Goal: Task Accomplishment & Management: Use online tool/utility

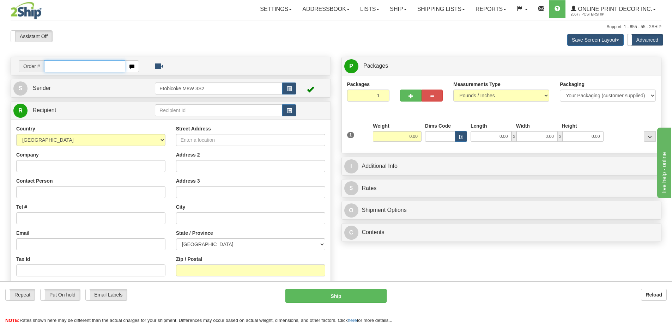
click at [65, 67] on input "text" at bounding box center [84, 66] width 81 height 12
type input "ca-424892"
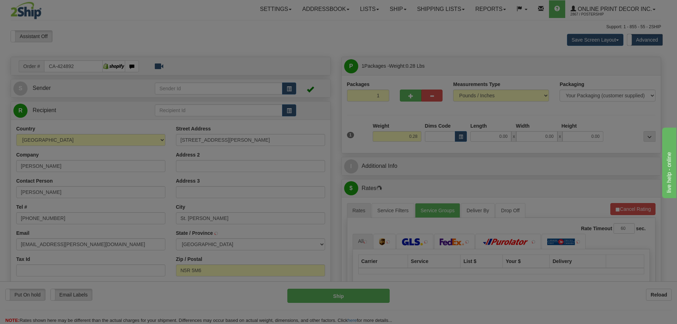
type input "ST THOMAS"
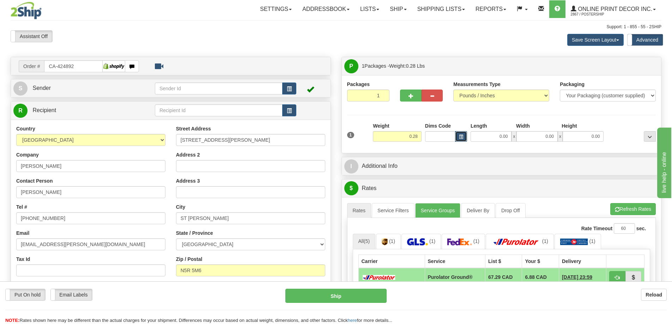
click at [459, 136] on span "button" at bounding box center [461, 137] width 4 height 4
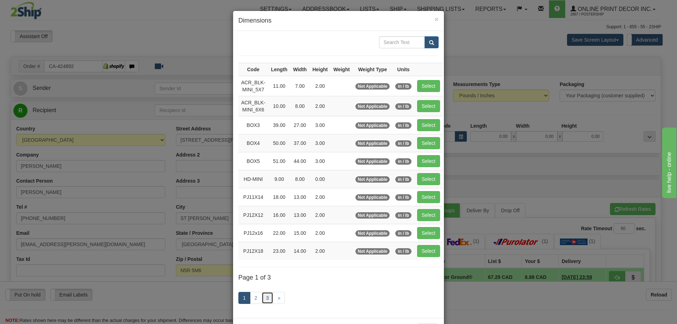
click at [262, 295] on link "3" at bounding box center [268, 298] width 12 height 12
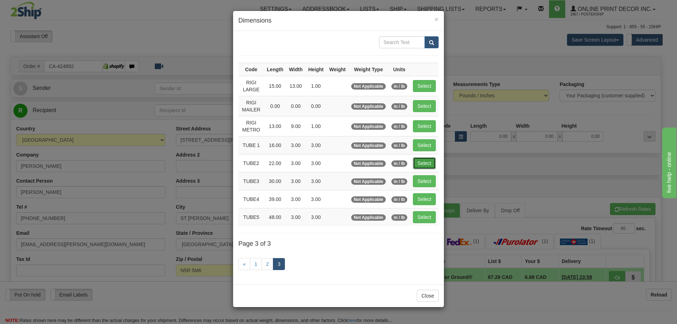
click at [422, 160] on button "Select" at bounding box center [424, 163] width 23 height 12
type input "TUBE2"
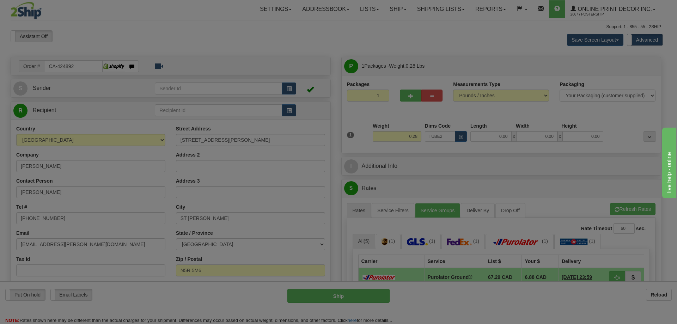
type input "22.00"
type input "3.00"
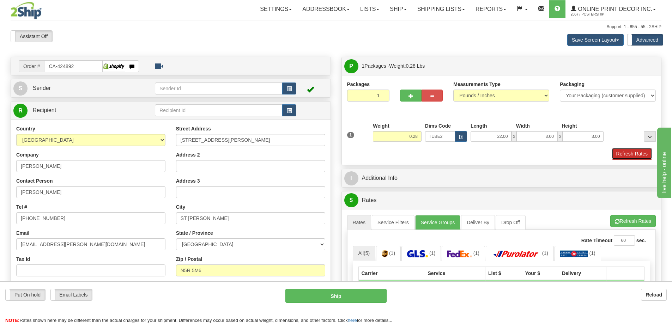
click at [630, 156] on button "Refresh Rates" at bounding box center [631, 154] width 41 height 12
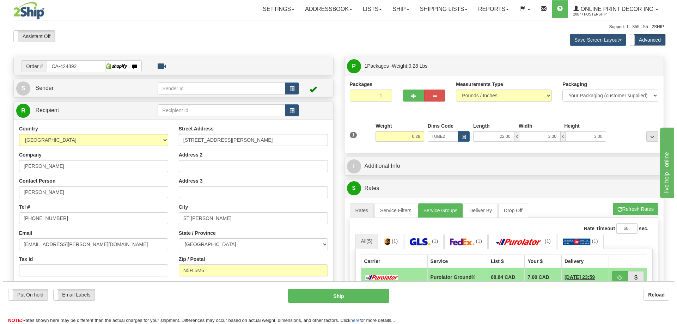
scroll to position [71, 0]
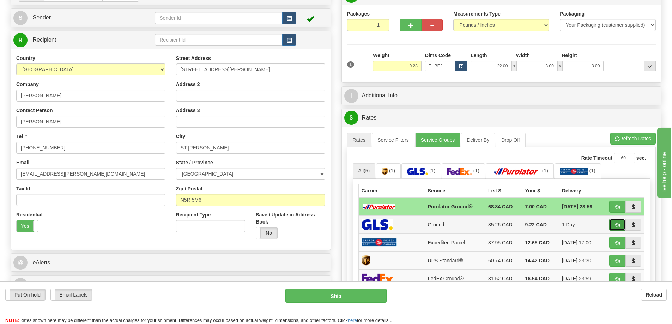
click at [620, 222] on button "button" at bounding box center [617, 225] width 16 height 12
type input "1"
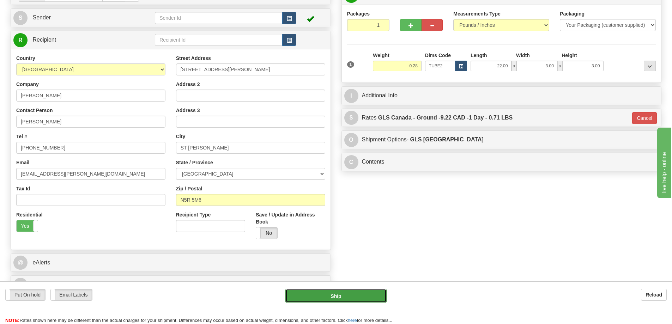
click at [363, 295] on button "Ship" at bounding box center [335, 296] width 101 height 14
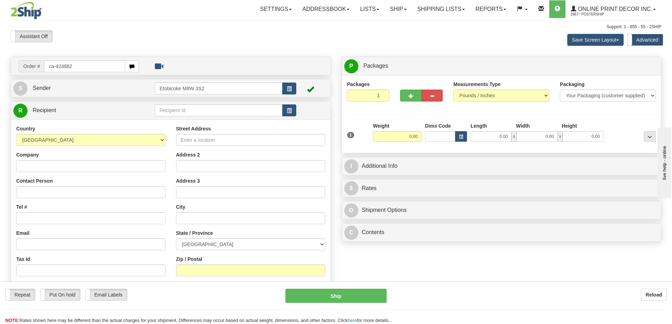
type input "ca-424882"
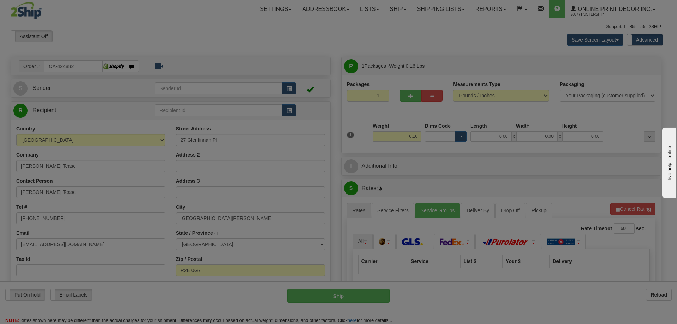
type input "EAST ST PAUL"
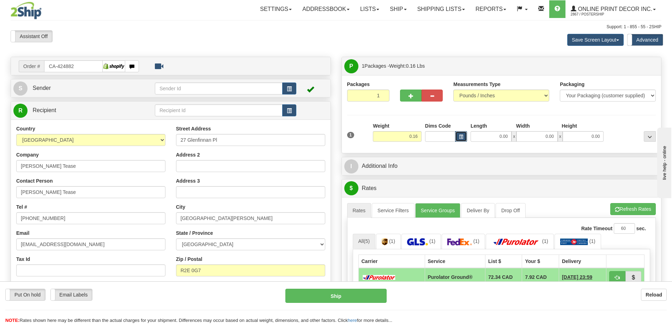
click at [459, 137] on span "button" at bounding box center [461, 137] width 4 height 4
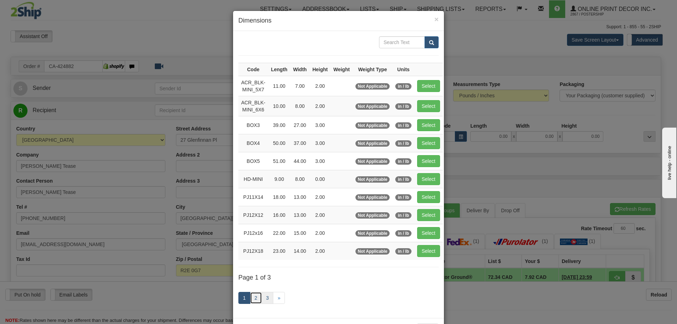
click at [260, 299] on ul "1 2 3 »" at bounding box center [261, 298] width 47 height 12
click at [264, 296] on link "3" at bounding box center [268, 298] width 12 height 12
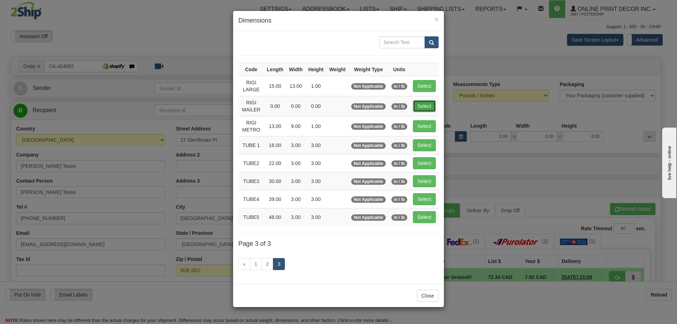
click at [425, 104] on button "Select" at bounding box center [424, 106] width 23 height 12
type input "RIGI MAILER"
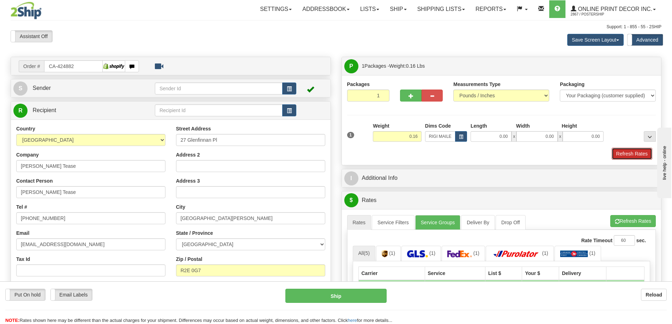
click at [632, 152] on button "Refresh Rates" at bounding box center [631, 154] width 41 height 12
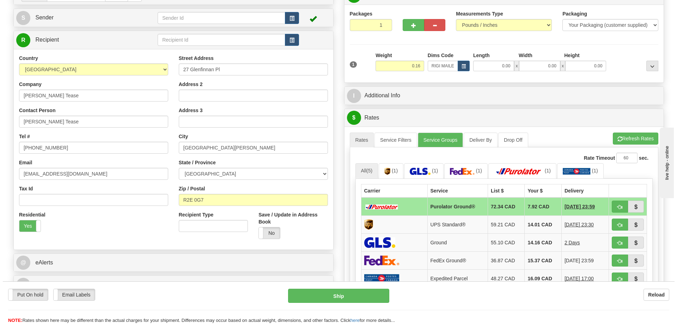
scroll to position [106, 0]
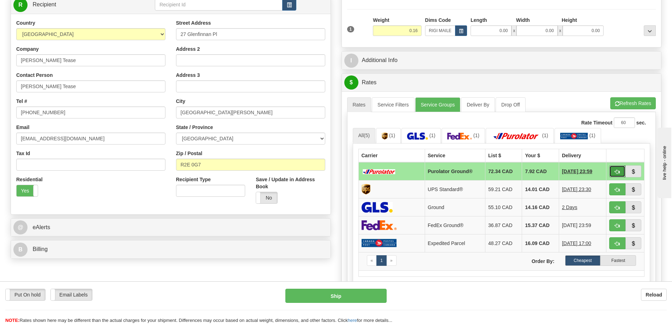
click at [614, 172] on button "button" at bounding box center [617, 171] width 16 height 12
type input "260"
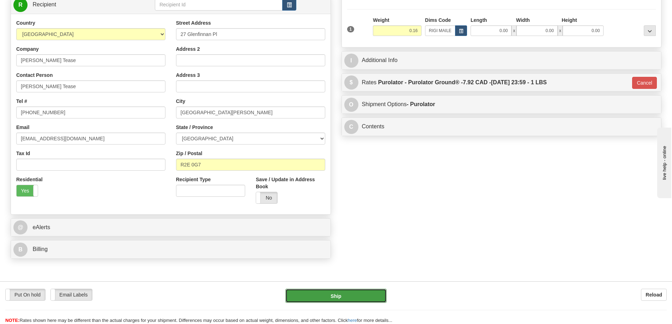
drag, startPoint x: 353, startPoint y: 300, endPoint x: 356, endPoint y: 303, distance: 4.2
click at [356, 303] on button "Ship" at bounding box center [335, 296] width 101 height 14
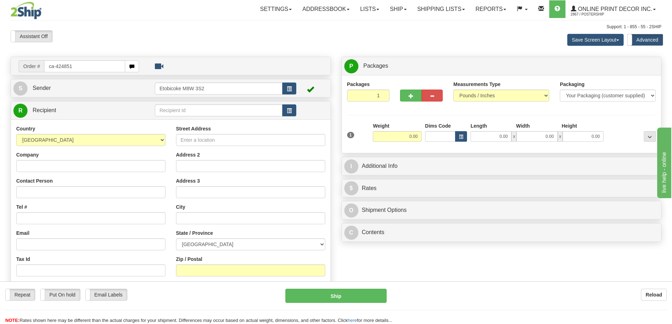
type input "ca-424851"
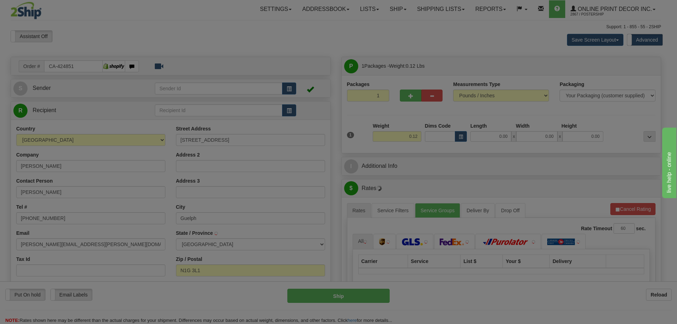
type input "GUELPH"
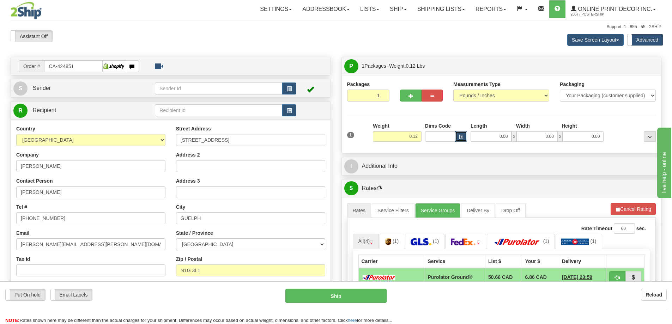
click at [463, 133] on button "button" at bounding box center [461, 136] width 12 height 11
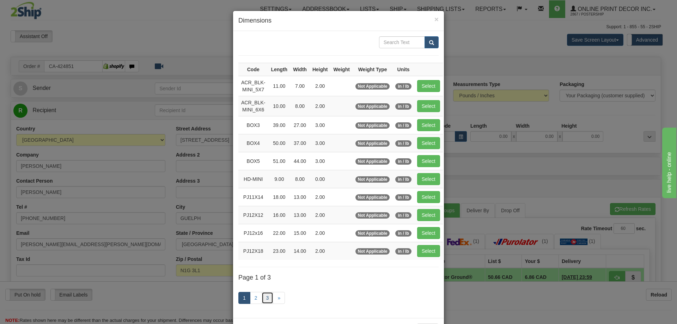
click at [265, 295] on link "3" at bounding box center [268, 298] width 12 height 12
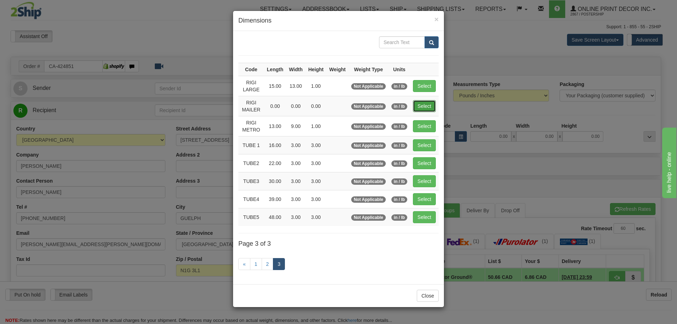
click at [425, 103] on button "Select" at bounding box center [424, 106] width 23 height 12
type input "RIGI MAILER"
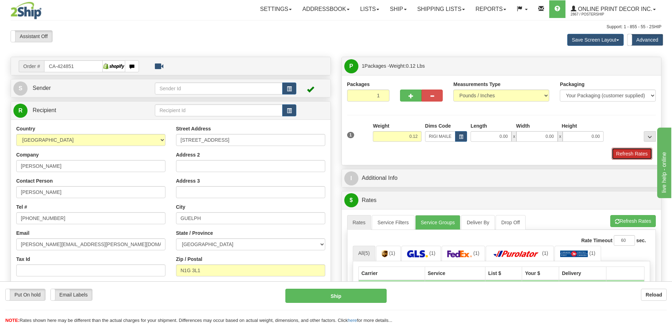
click at [649, 157] on button "Refresh Rates" at bounding box center [631, 154] width 41 height 12
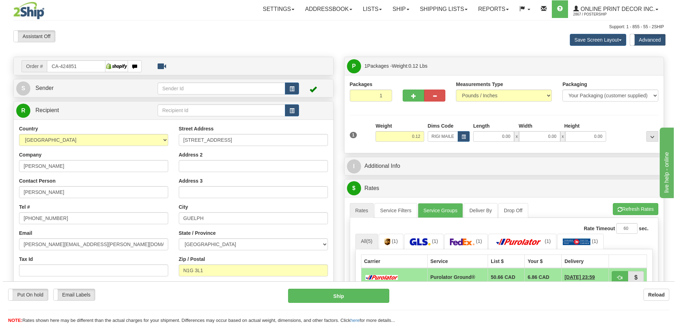
scroll to position [71, 0]
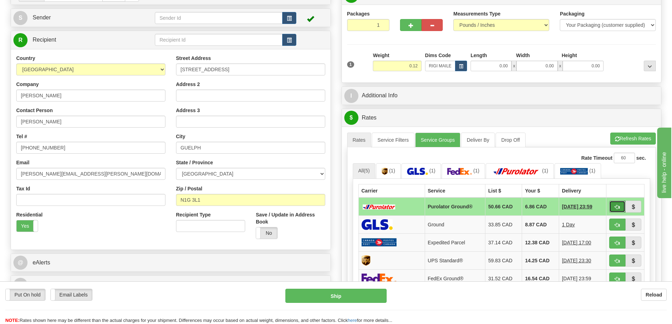
click at [616, 205] on button "button" at bounding box center [617, 207] width 16 height 12
type input "260"
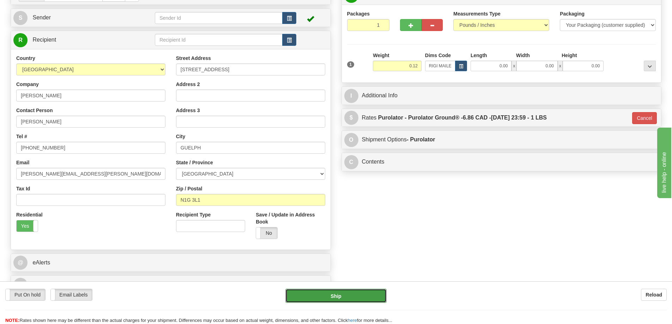
click at [339, 293] on button "Ship" at bounding box center [335, 296] width 101 height 14
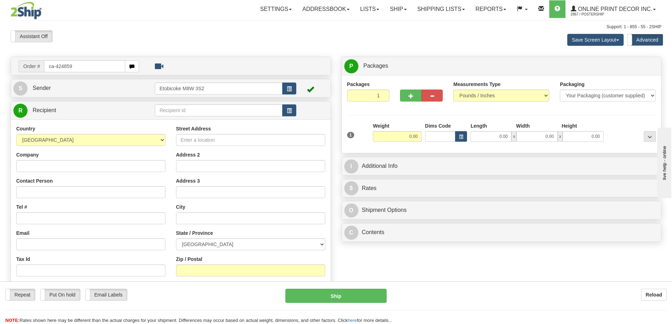
type input "ca-424859"
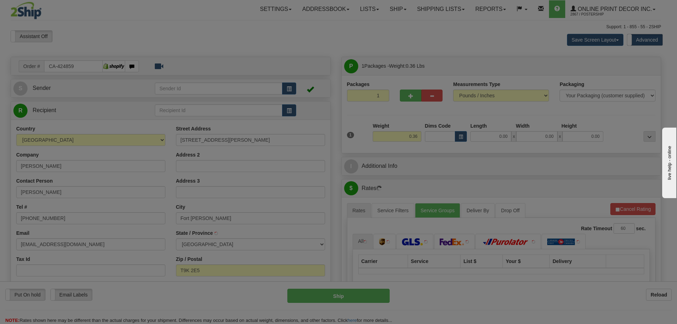
type input "FORT MCMURRAY"
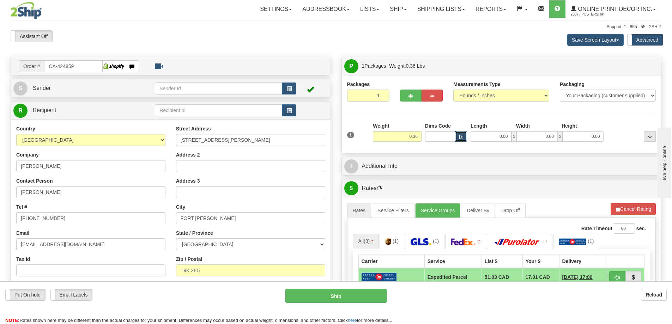
click at [459, 136] on span "button" at bounding box center [461, 137] width 4 height 4
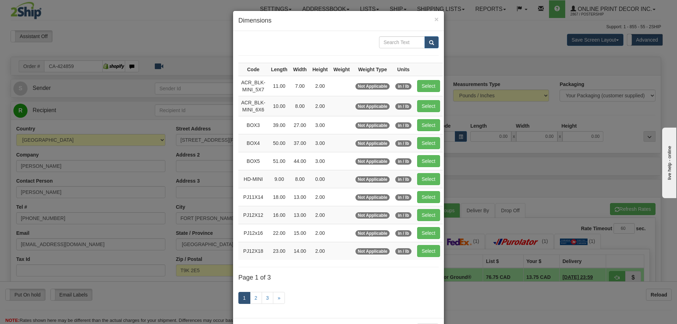
click at [265, 291] on div "1 2 3 »" at bounding box center [338, 299] width 200 height 28
click at [262, 298] on link "3" at bounding box center [268, 298] width 12 height 12
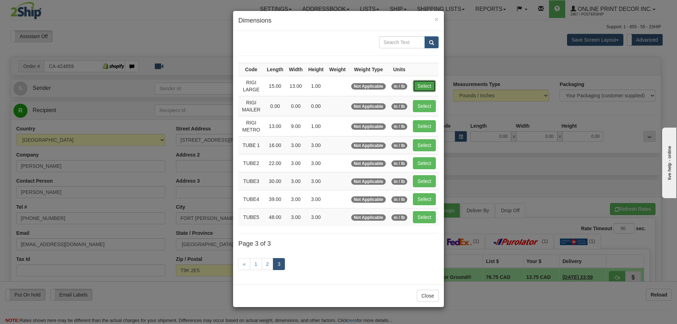
click at [428, 84] on button "Select" at bounding box center [424, 86] width 23 height 12
type input "RIGI LARGE"
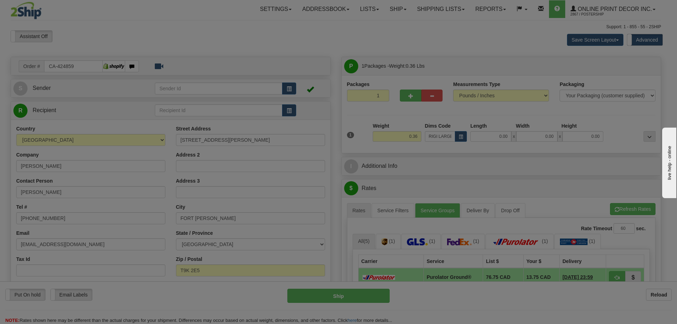
type input "15.00"
type input "13.00"
type input "1.00"
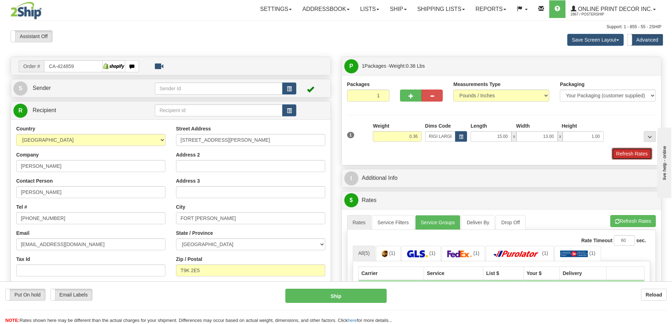
click at [639, 154] on button "Refresh Rates" at bounding box center [631, 154] width 41 height 12
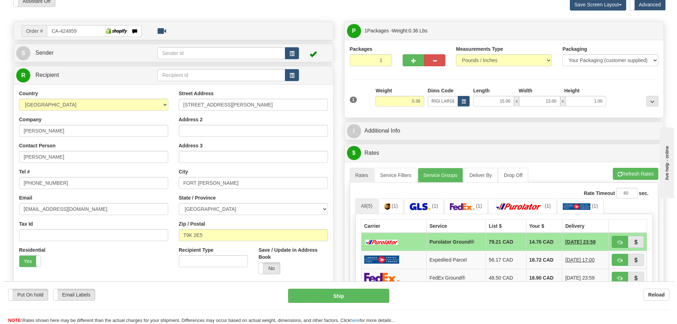
scroll to position [71, 0]
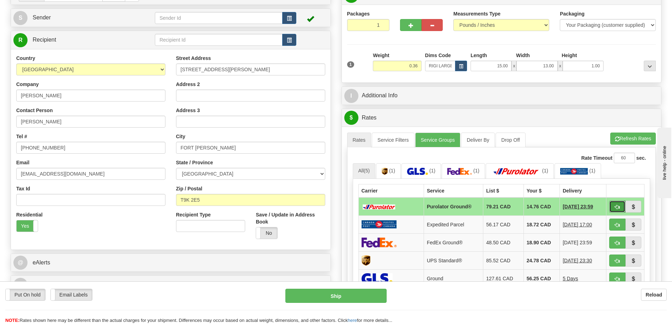
click at [620, 206] on button "button" at bounding box center [617, 207] width 16 height 12
type input "260"
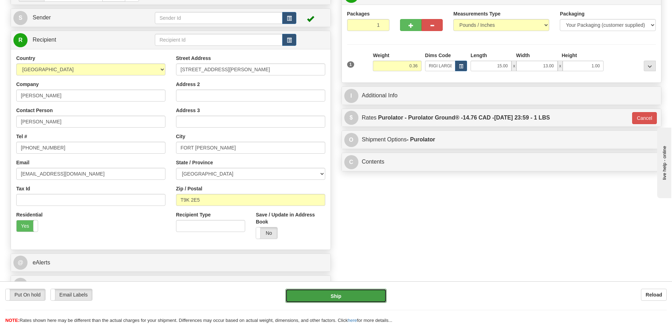
click at [352, 296] on button "Ship" at bounding box center [335, 296] width 101 height 14
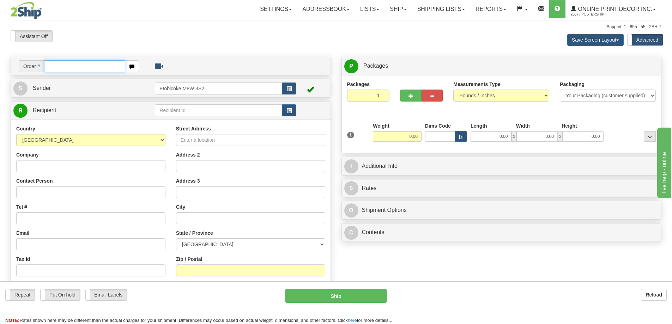
click at [63, 69] on input "text" at bounding box center [84, 66] width 81 height 12
type input "ca-424850"
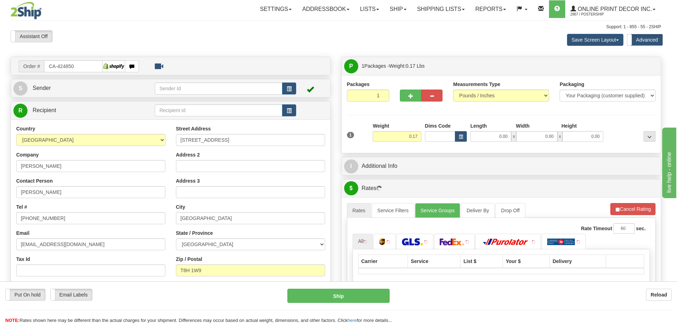
type input "SHERWOOD PARK"
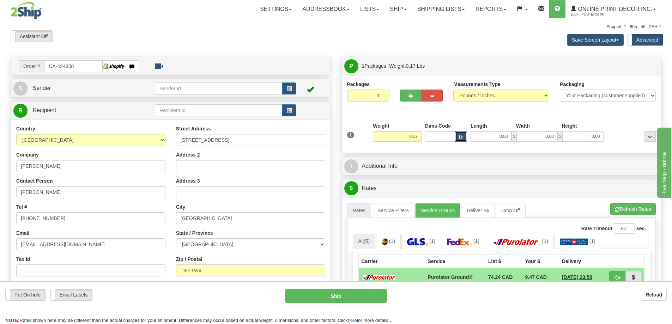
click at [459, 137] on span "button" at bounding box center [461, 137] width 4 height 4
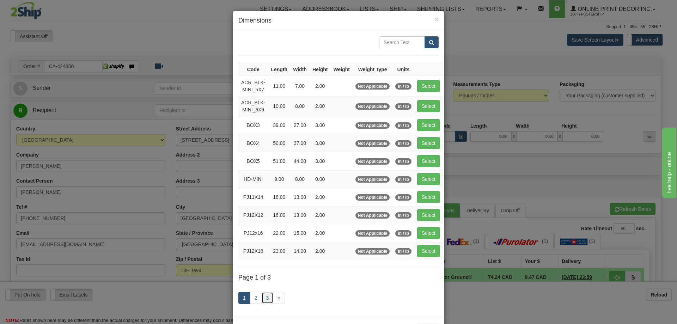
click at [267, 295] on link "3" at bounding box center [268, 298] width 12 height 12
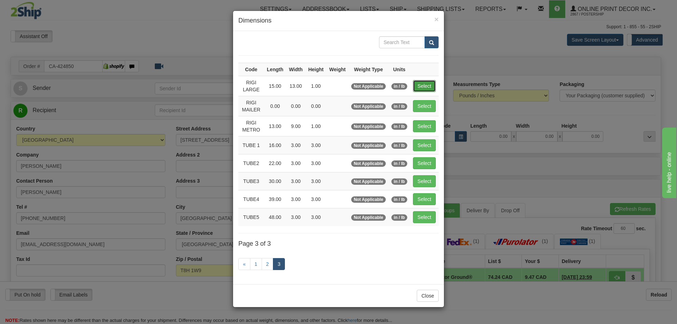
click at [418, 87] on button "Select" at bounding box center [424, 86] width 23 height 12
type input "RIGI LARGE"
type input "15.00"
type input "13.00"
type input "1.00"
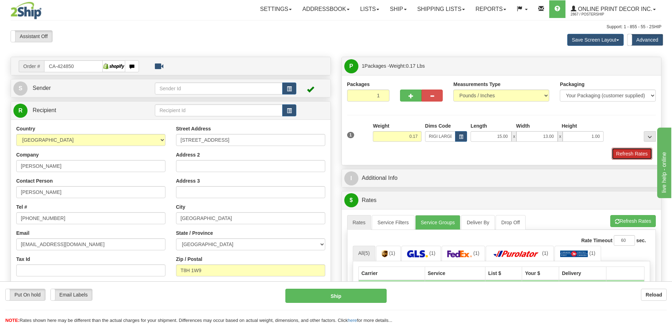
click at [625, 152] on button "Refresh Rates" at bounding box center [631, 154] width 41 height 12
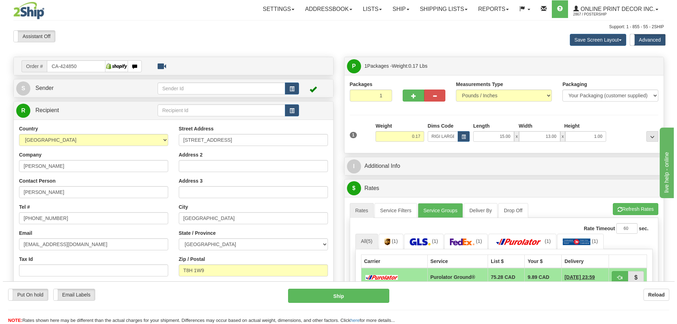
scroll to position [71, 0]
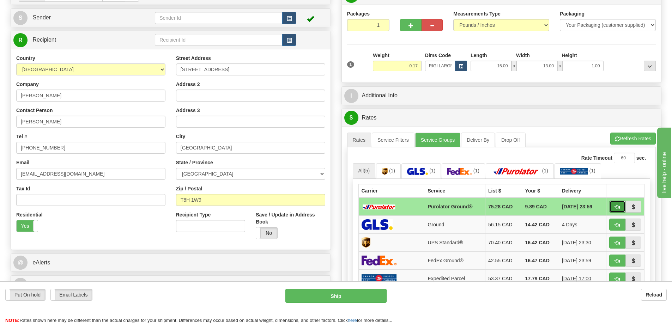
click at [617, 209] on span "button" at bounding box center [617, 207] width 5 height 5
type input "260"
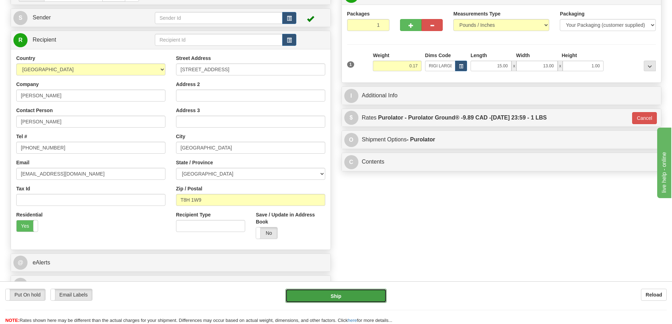
click at [340, 295] on button "Ship" at bounding box center [335, 296] width 101 height 14
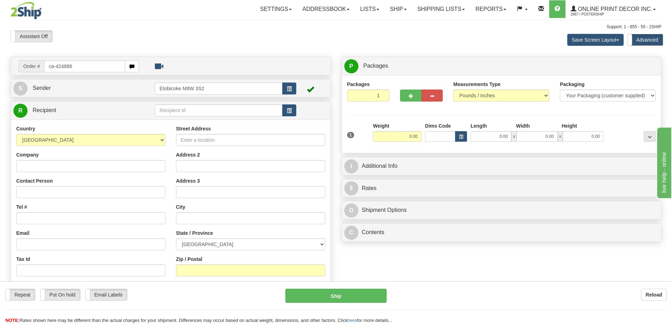
type input "ca-424886"
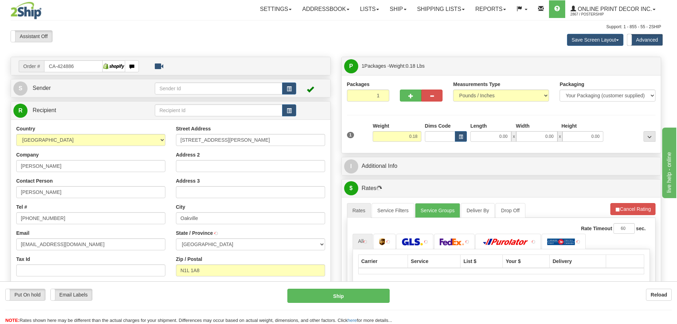
type input "GUELPH"
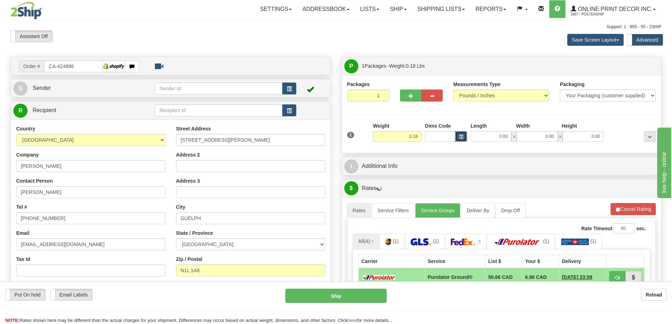
click at [459, 136] on span "button" at bounding box center [461, 137] width 4 height 4
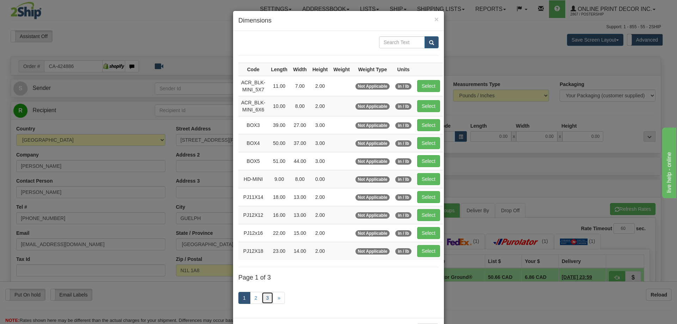
click at [269, 295] on link "3" at bounding box center [268, 298] width 12 height 12
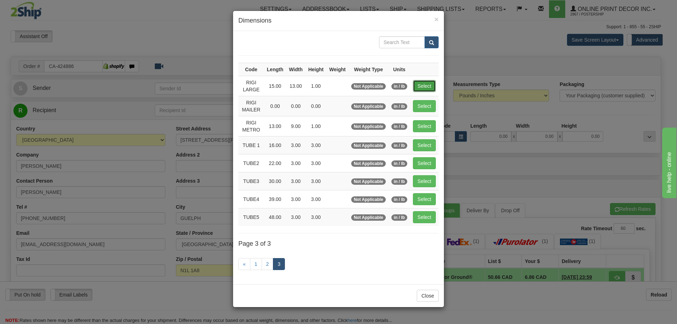
click at [426, 83] on button "Select" at bounding box center [424, 86] width 23 height 12
type input "RIGI LARGE"
type input "15.00"
type input "13.00"
type input "1.00"
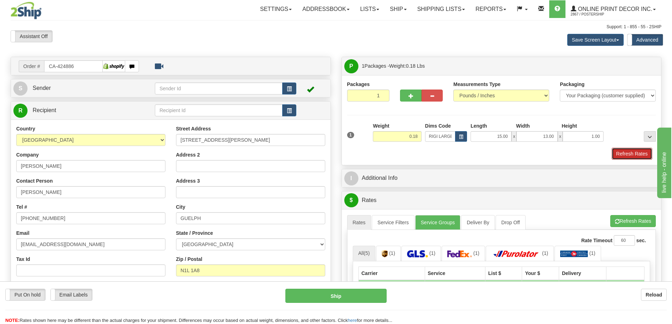
click at [624, 153] on button "Refresh Rates" at bounding box center [631, 154] width 41 height 12
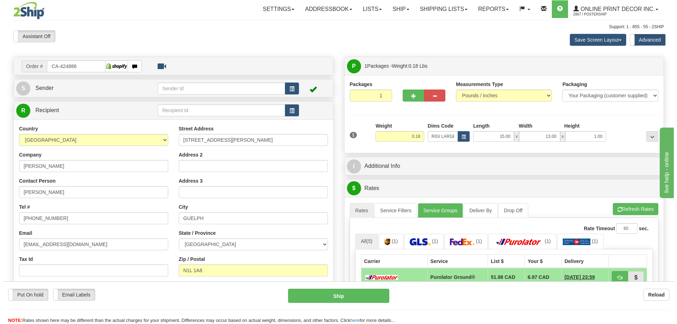
scroll to position [106, 0]
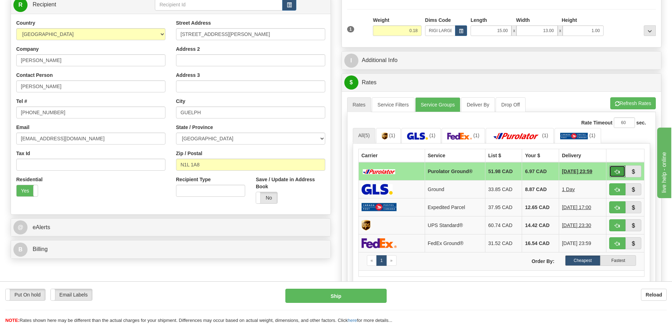
click at [618, 171] on span "button" at bounding box center [617, 172] width 5 height 5
type input "260"
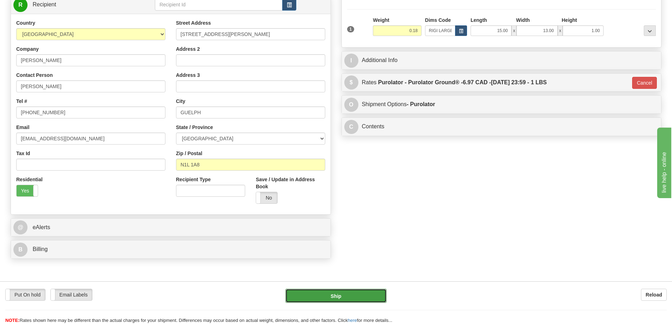
click at [361, 294] on button "Ship" at bounding box center [335, 296] width 101 height 14
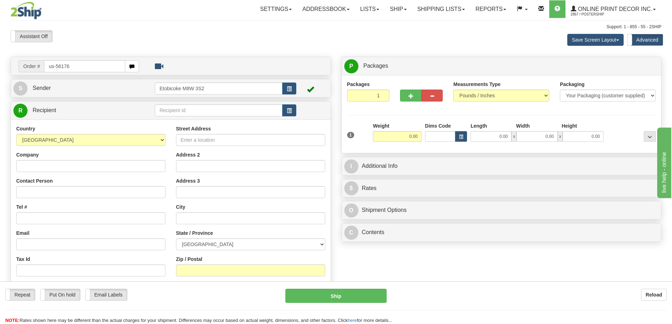
type input "us-56176"
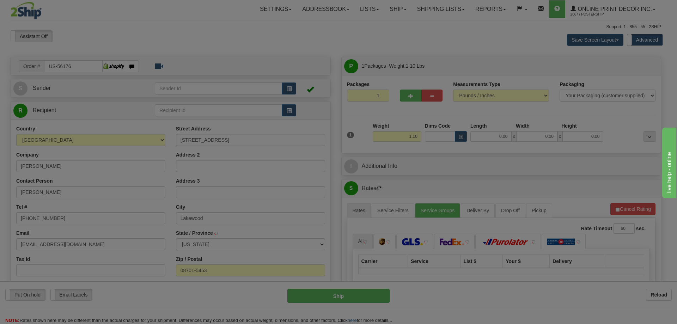
type input "LAKEWOOD"
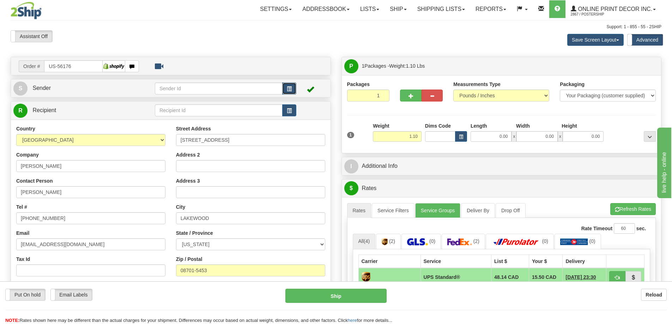
click at [288, 86] on button "button" at bounding box center [289, 89] width 14 height 12
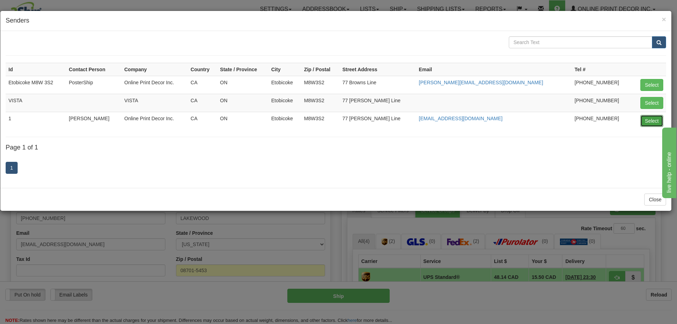
click at [652, 117] on button "Select" at bounding box center [651, 121] width 23 height 12
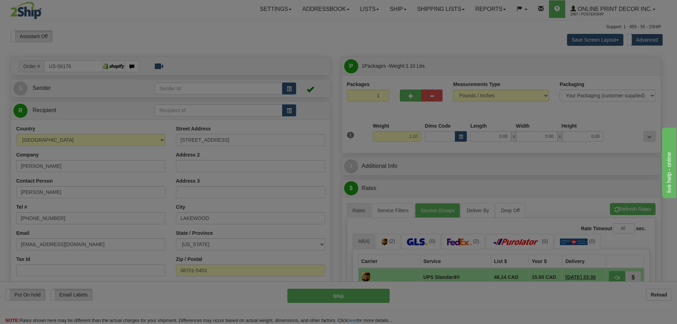
type input "1"
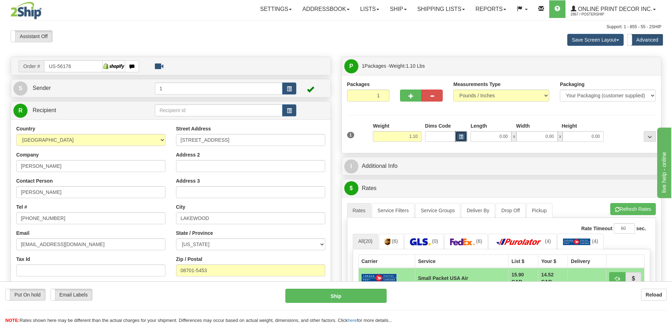
click at [459, 133] on button "button" at bounding box center [461, 136] width 12 height 11
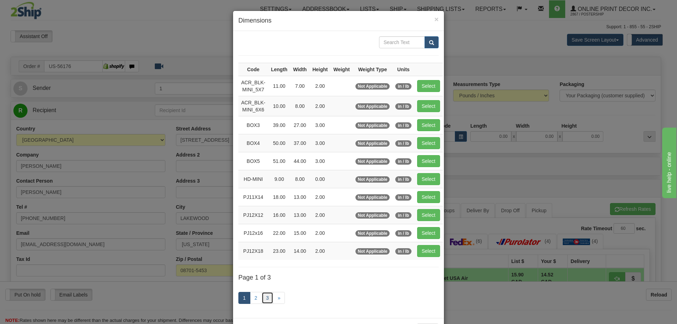
click at [264, 297] on link "3" at bounding box center [268, 298] width 12 height 12
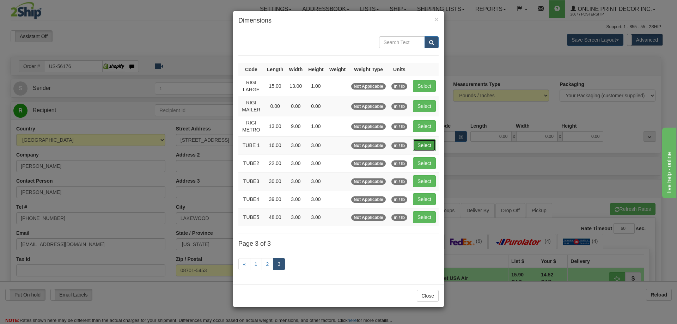
click at [431, 144] on button "Select" at bounding box center [424, 145] width 23 height 12
type input "TUBE 1"
type input "16.00"
type input "3.00"
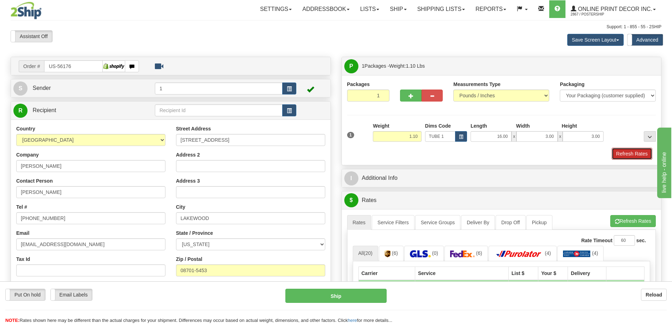
click at [629, 155] on button "Refresh Rates" at bounding box center [631, 154] width 41 height 12
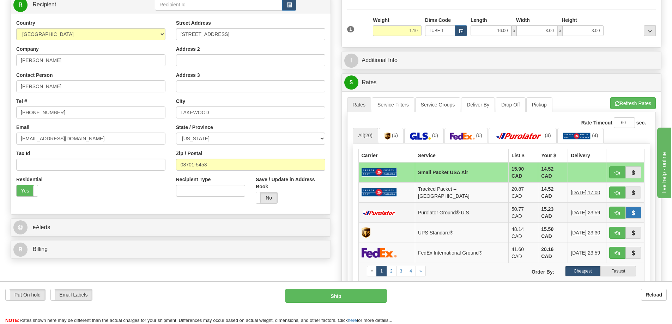
scroll to position [141, 0]
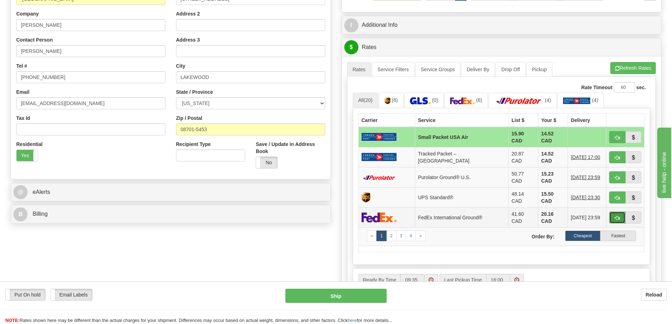
click at [619, 216] on span "button" at bounding box center [617, 218] width 5 height 5
type input "92"
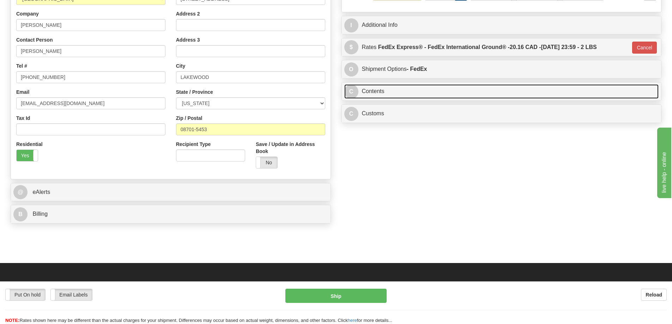
click at [403, 93] on link "C Contents" at bounding box center [501, 91] width 315 height 14
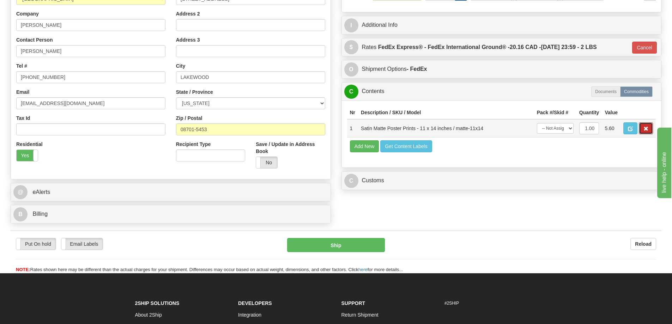
click at [646, 129] on span "button" at bounding box center [645, 129] width 5 height 5
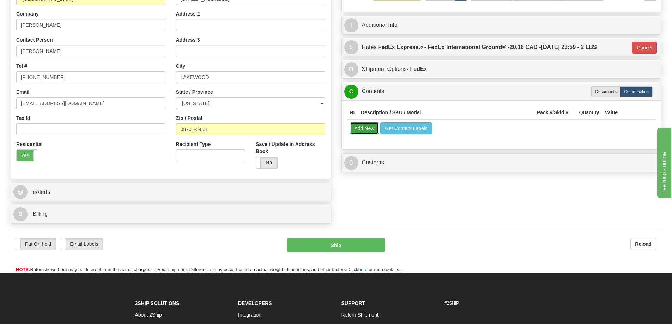
click at [363, 129] on button "Add New" at bounding box center [364, 128] width 29 height 12
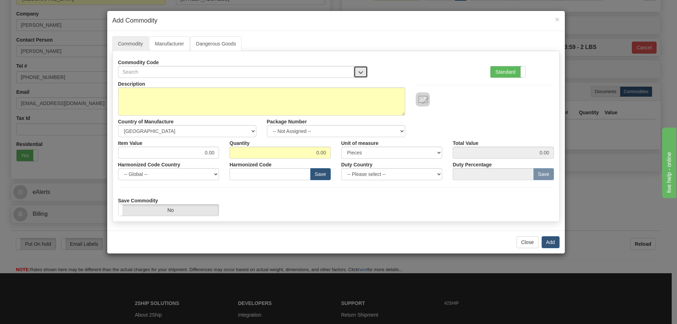
click at [362, 67] on button "button" at bounding box center [361, 72] width 14 height 12
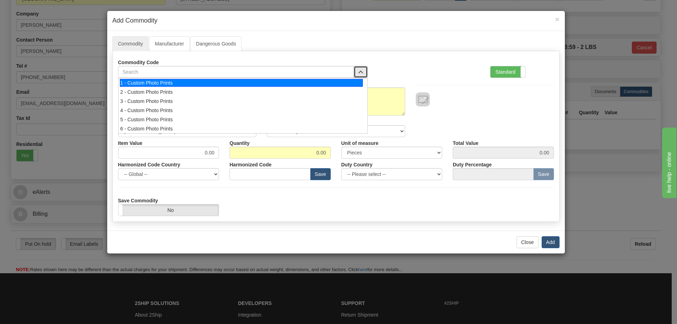
click at [348, 84] on div "1 - Custom Photo Prints" at bounding box center [241, 83] width 243 height 8
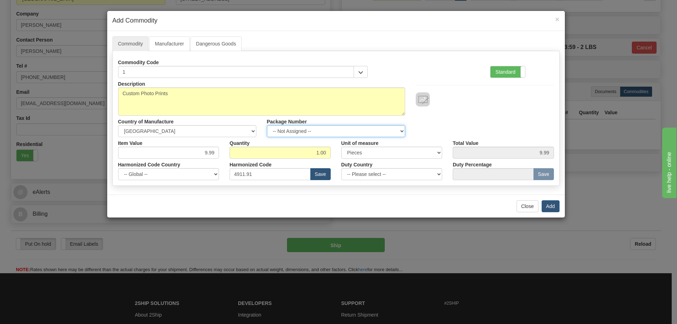
click at [393, 129] on select "-- Not Assigned -- Item 1" at bounding box center [336, 131] width 138 height 12
select select "0"
click at [267, 125] on select "-- Not Assigned -- Item 1" at bounding box center [336, 131] width 138 height 12
drag, startPoint x: 545, startPoint y: 205, endPoint x: 549, endPoint y: 205, distance: 4.2
click at [549, 205] on button "Add" at bounding box center [551, 206] width 18 height 12
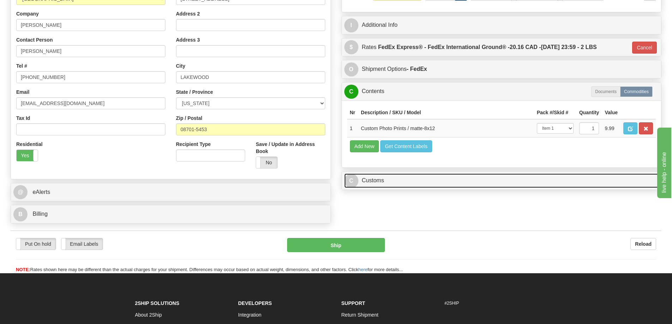
click at [565, 181] on link "C Customs" at bounding box center [501, 180] width 315 height 14
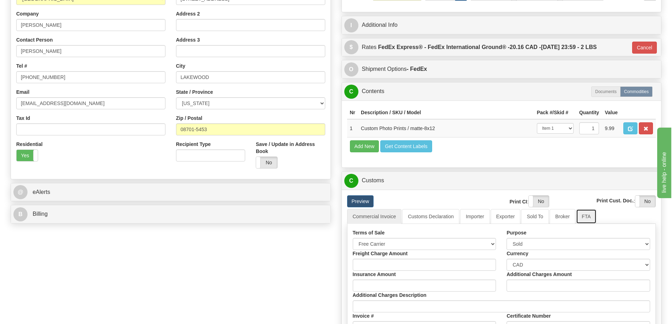
click at [585, 216] on link "FTA" at bounding box center [586, 216] width 20 height 15
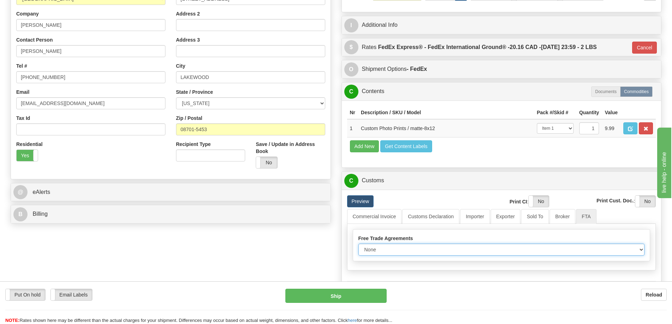
click at [634, 250] on select "None Other USMCA CETA CUKTCA" at bounding box center [501, 250] width 286 height 12
click at [358, 246] on select "None Other USMCA CETA CUKTCA" at bounding box center [501, 250] width 286 height 12
click at [639, 251] on select "None Other USMCA CETA CUKTCA" at bounding box center [501, 250] width 286 height 12
select select "1"
click at [358, 246] on select "None Other USMCA CETA CUKTCA" at bounding box center [501, 250] width 286 height 12
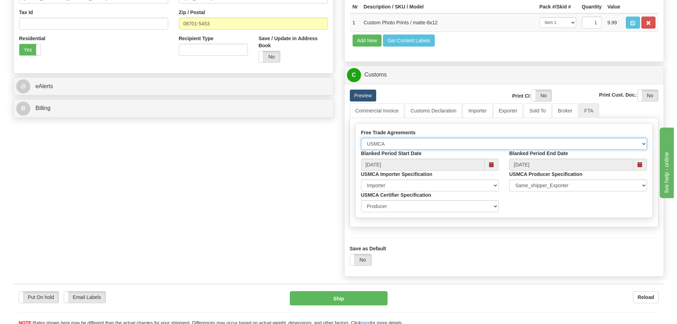
scroll to position [282, 0]
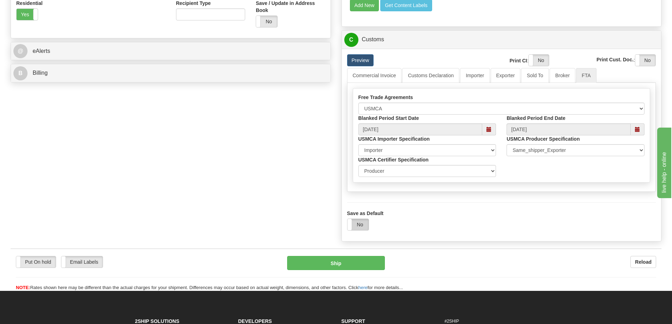
click at [354, 228] on label "No" at bounding box center [357, 224] width 21 height 11
click at [361, 266] on button "Ship" at bounding box center [336, 263] width 98 height 14
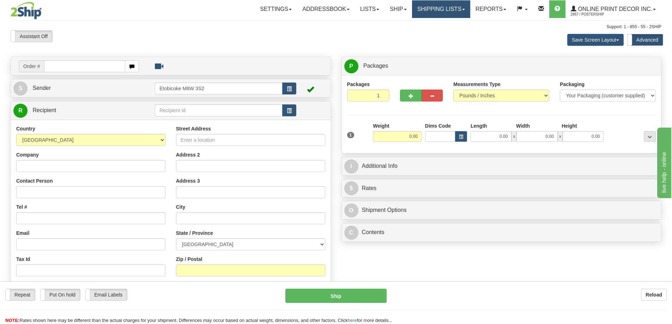
click at [436, 8] on link "Shipping lists" at bounding box center [441, 9] width 58 height 18
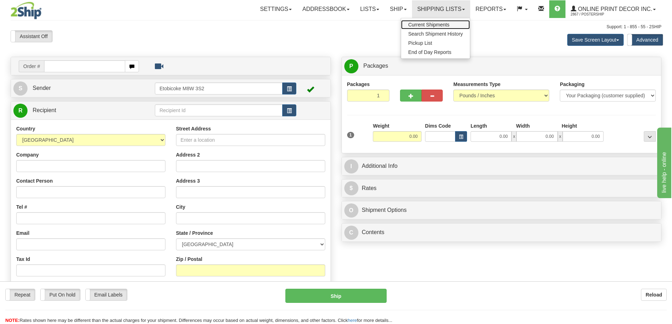
click at [431, 25] on span "Current Shipments" at bounding box center [428, 25] width 41 height 6
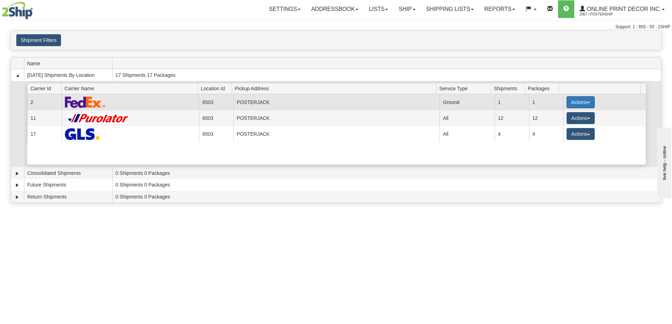
click at [577, 100] on button "Actions" at bounding box center [580, 102] width 28 height 12
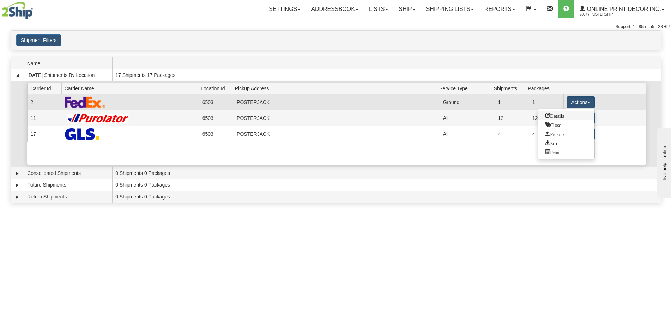
click at [557, 115] on span "Details" at bounding box center [554, 115] width 19 height 5
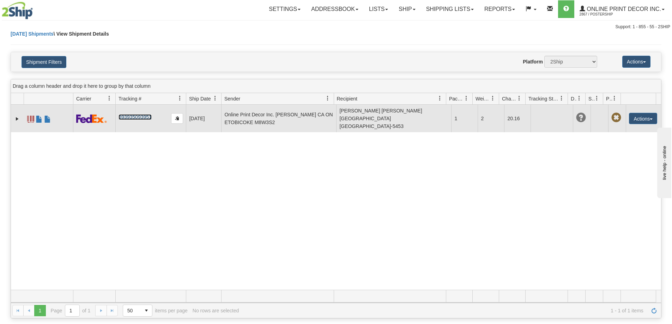
click at [140, 114] on link "393935093951" at bounding box center [134, 117] width 33 height 6
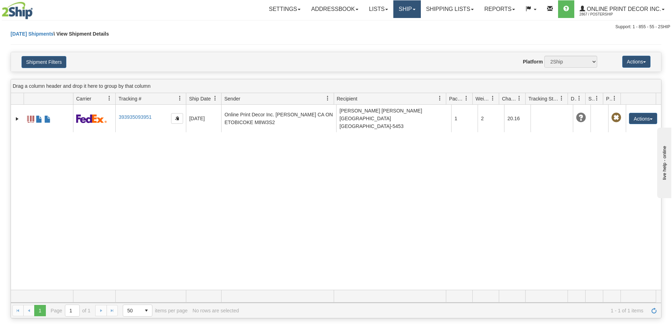
click at [411, 8] on link "Ship" at bounding box center [406, 9] width 27 height 18
click at [387, 26] on span "Ship Screen" at bounding box center [377, 25] width 27 height 6
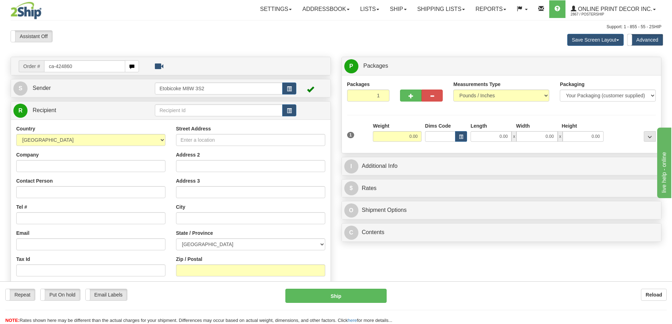
type input "ca-424860"
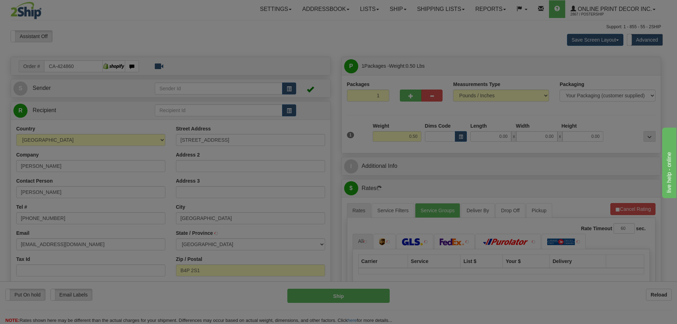
type input "WOLFVILLE"
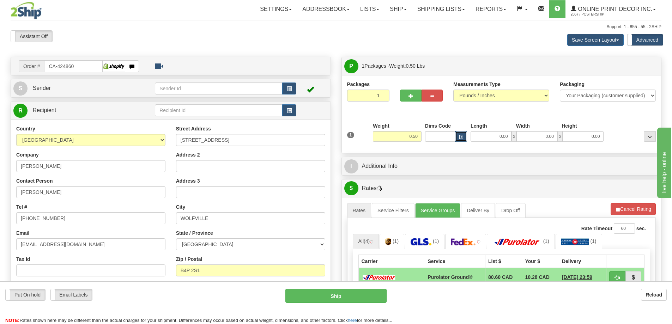
click at [463, 132] on button "button" at bounding box center [461, 136] width 12 height 11
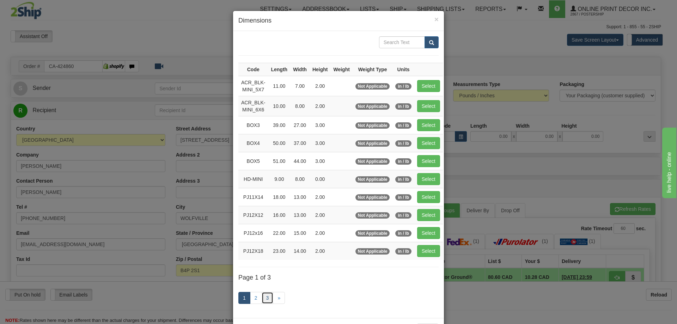
click at [267, 298] on link "3" at bounding box center [268, 298] width 12 height 12
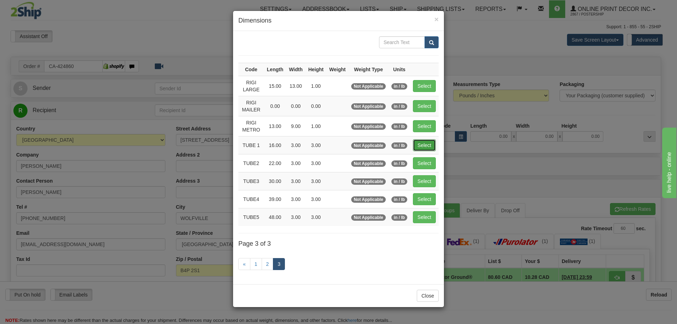
click at [419, 143] on button "Select" at bounding box center [424, 145] width 23 height 12
type input "TUBE 1"
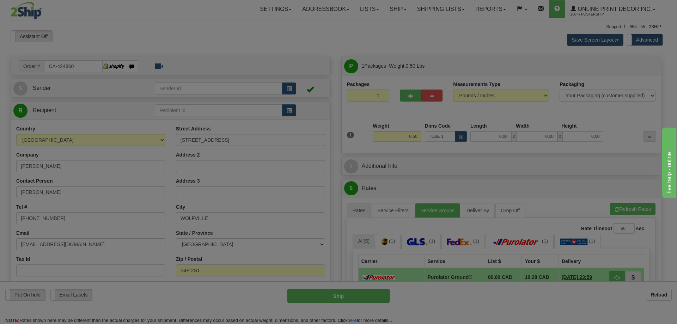
type input "16.00"
type input "3.00"
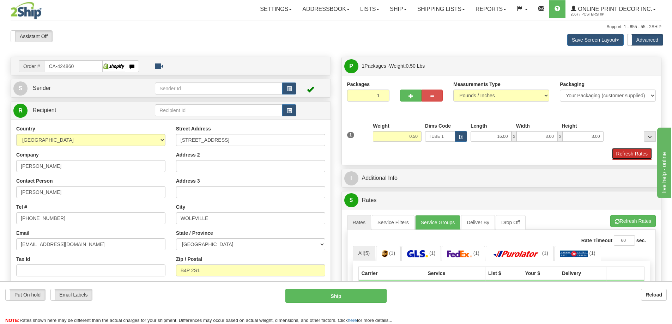
click at [631, 154] on button "Refresh Rates" at bounding box center [631, 154] width 41 height 12
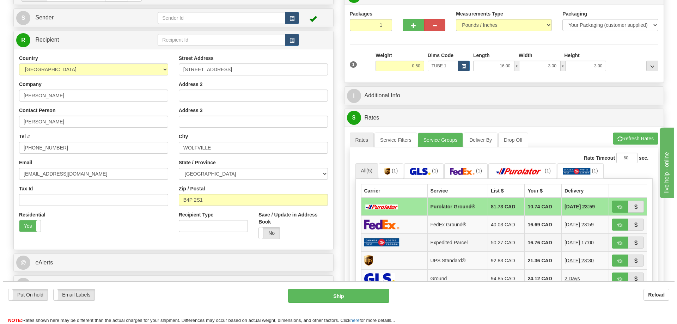
scroll to position [141, 0]
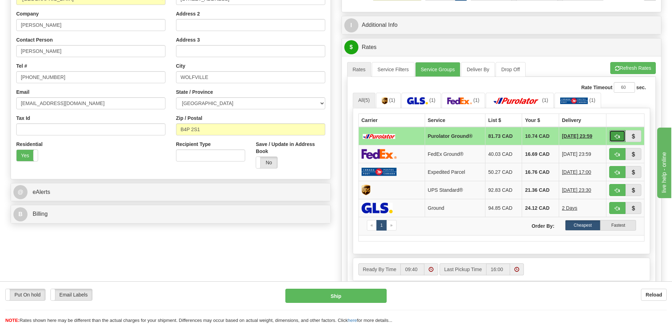
click at [617, 135] on span "button" at bounding box center [617, 136] width 5 height 5
type input "260"
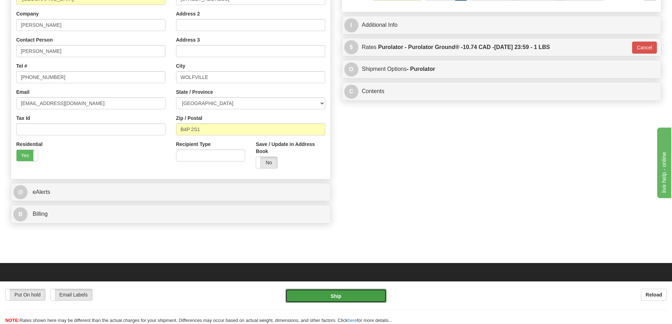
click at [360, 297] on button "Ship" at bounding box center [335, 296] width 101 height 14
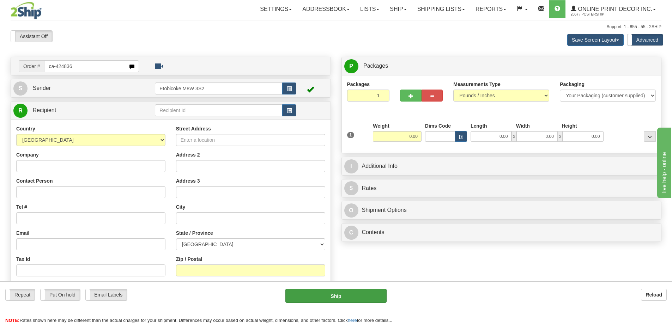
type input "ca-424836"
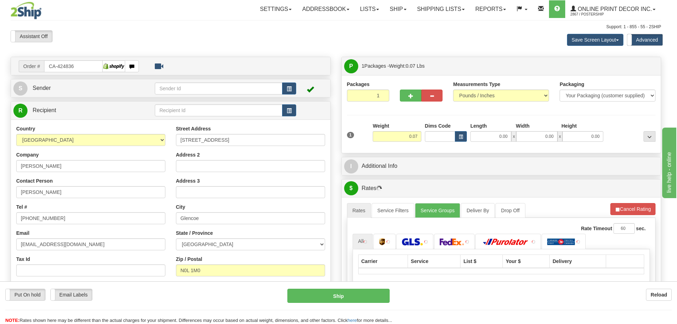
type input "GLENCOE"
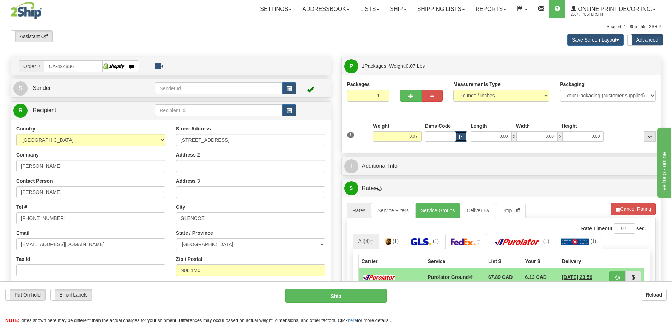
click at [465, 136] on button "button" at bounding box center [461, 136] width 12 height 11
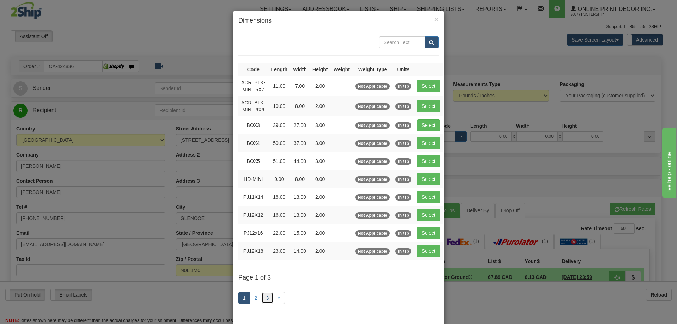
click at [262, 296] on link "3" at bounding box center [268, 298] width 12 height 12
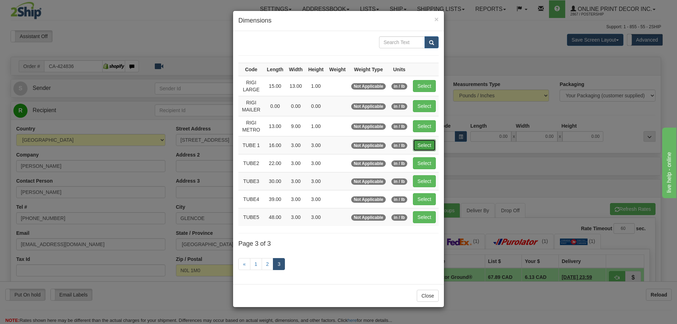
click at [427, 141] on button "Select" at bounding box center [424, 145] width 23 height 12
type input "TUBE 1"
type input "16.00"
type input "3.00"
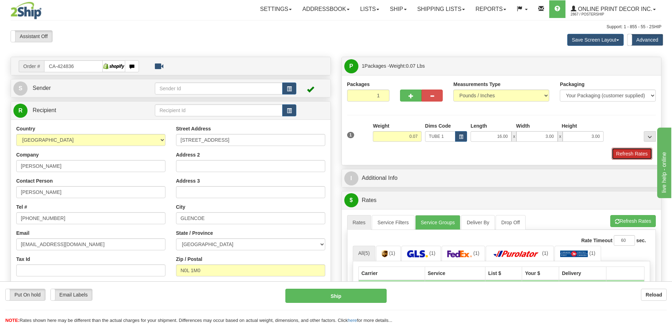
click at [624, 154] on button "Refresh Rates" at bounding box center [631, 154] width 41 height 12
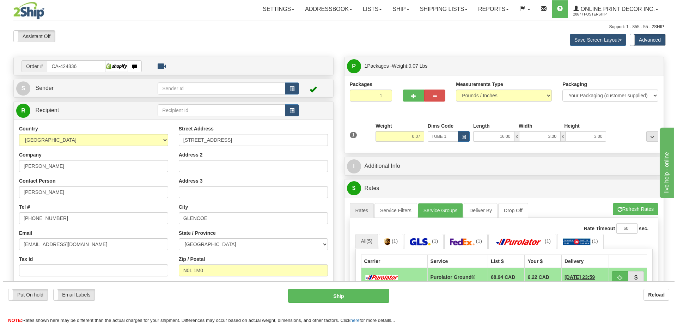
scroll to position [71, 0]
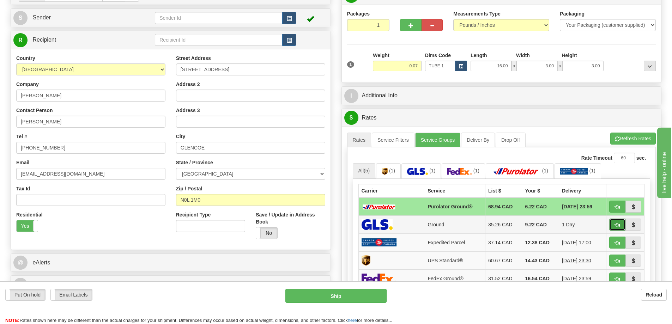
click at [621, 222] on button "button" at bounding box center [617, 225] width 16 height 12
type input "1"
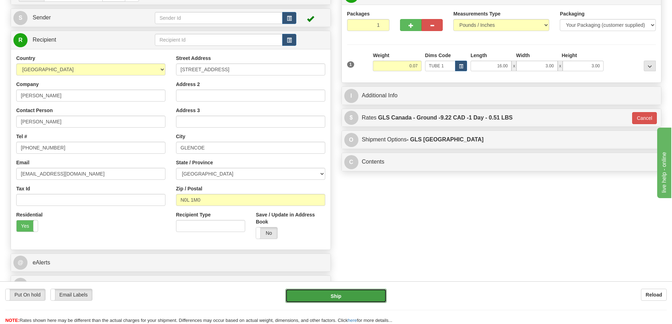
click at [365, 300] on button "Ship" at bounding box center [335, 296] width 101 height 14
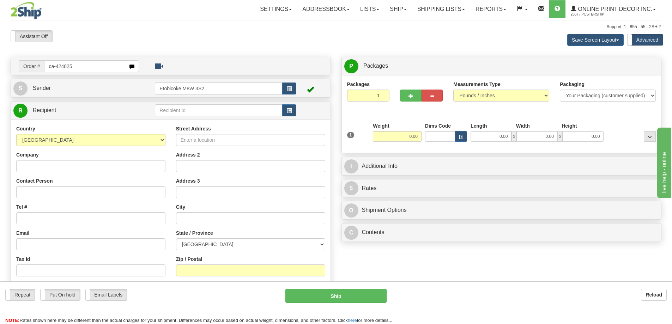
type input "ca-424825"
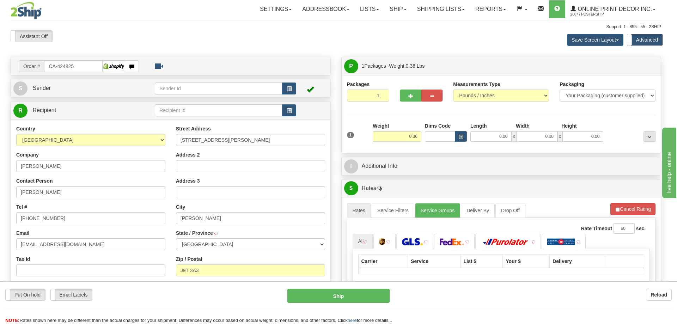
type input "AMOS"
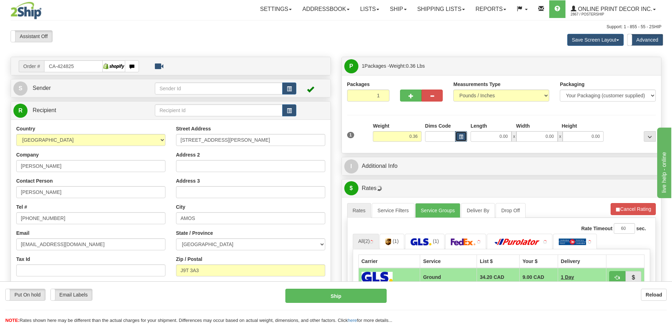
click at [463, 136] on button "button" at bounding box center [461, 136] width 12 height 11
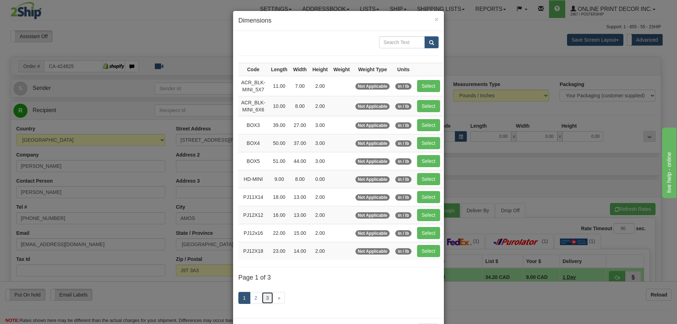
click at [265, 297] on link "3" at bounding box center [268, 298] width 12 height 12
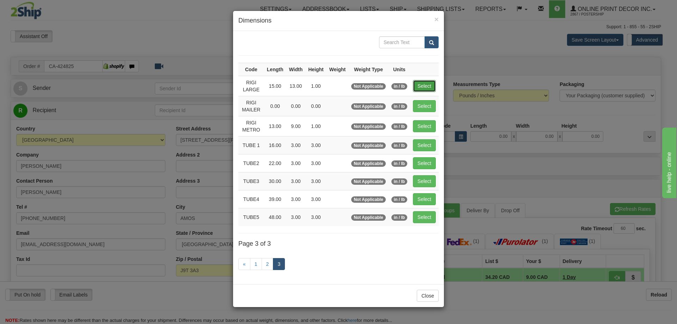
click at [423, 83] on button "Select" at bounding box center [424, 86] width 23 height 12
type input "RIGI LARGE"
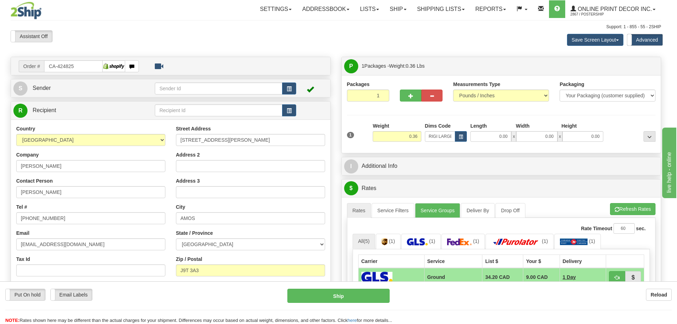
type input "15.00"
type input "13.00"
type input "1.00"
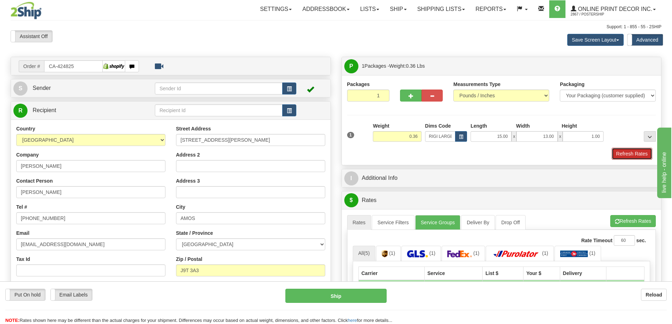
click at [630, 155] on button "Refresh Rates" at bounding box center [631, 154] width 41 height 12
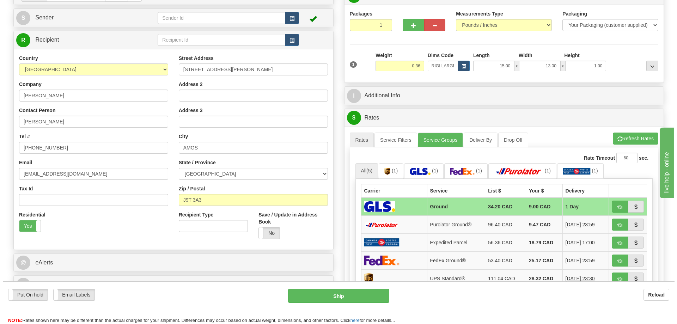
scroll to position [106, 0]
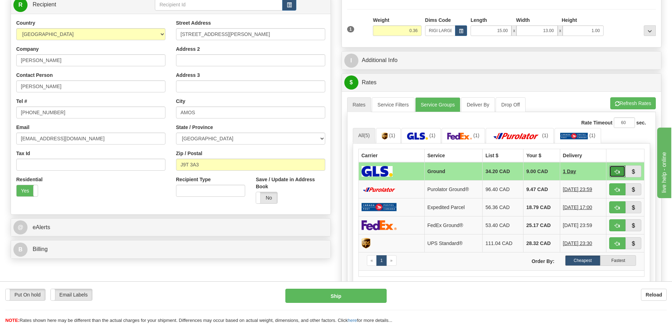
click at [615, 169] on button "button" at bounding box center [617, 171] width 16 height 12
type input "1"
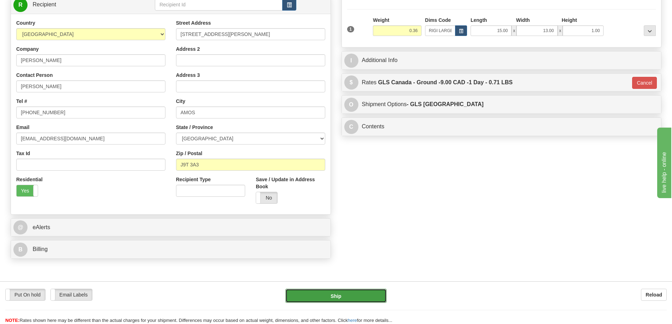
click at [312, 295] on button "Ship" at bounding box center [335, 296] width 101 height 14
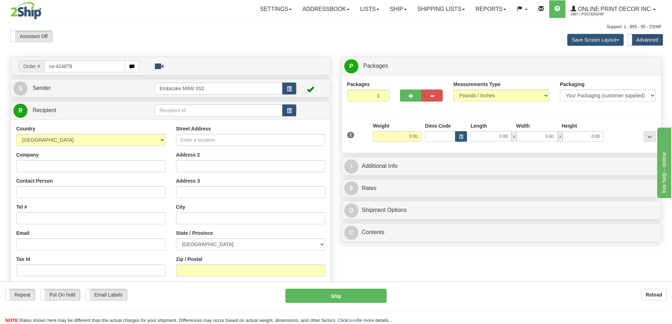
type input "ca-424878"
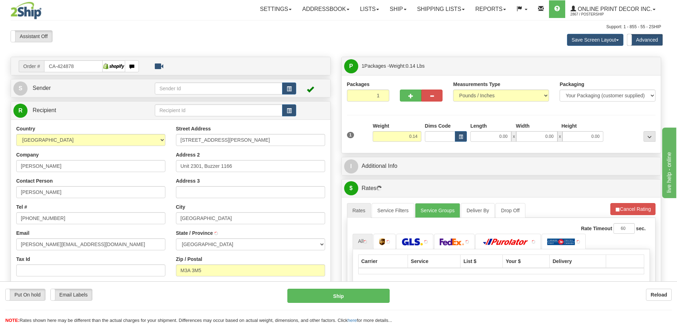
type input "[GEOGRAPHIC_DATA]"
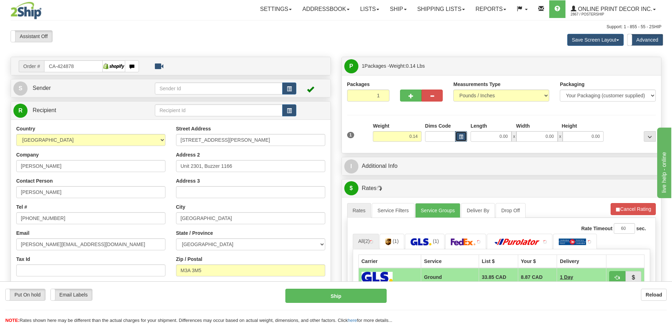
click at [464, 138] on button "button" at bounding box center [461, 136] width 12 height 11
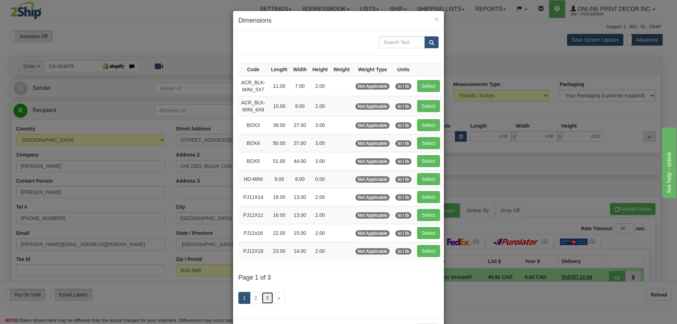
click at [266, 299] on link "3" at bounding box center [268, 298] width 12 height 12
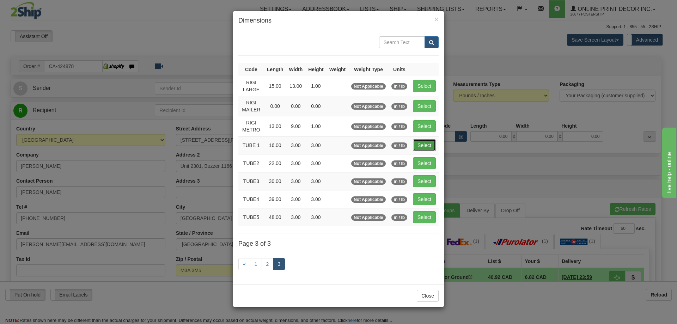
click at [425, 143] on button "Select" at bounding box center [424, 145] width 23 height 12
type input "TUBE 1"
type input "16.00"
type input "3.00"
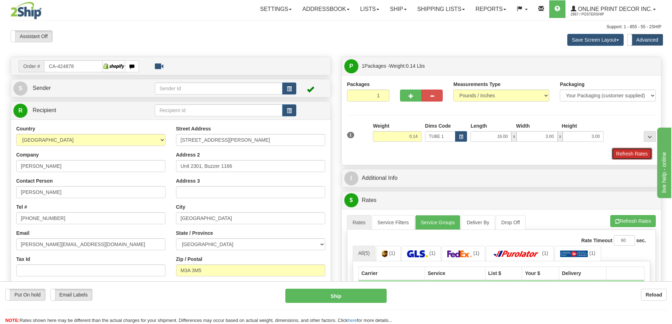
click at [637, 150] on button "Refresh Rates" at bounding box center [631, 154] width 41 height 12
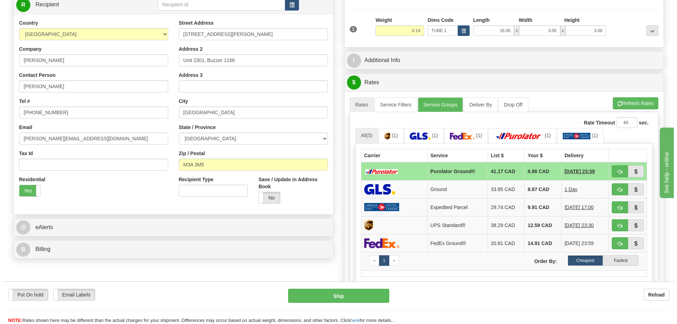
scroll to position [141, 0]
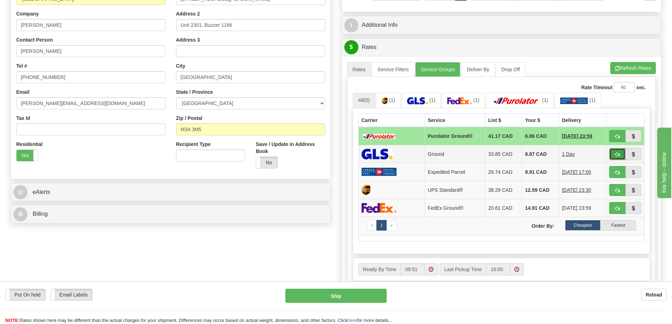
click at [613, 153] on button "button" at bounding box center [617, 154] width 16 height 12
type input "1"
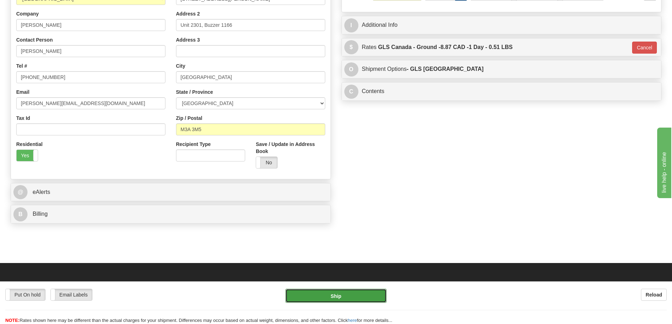
click at [325, 300] on button "Ship" at bounding box center [335, 296] width 101 height 14
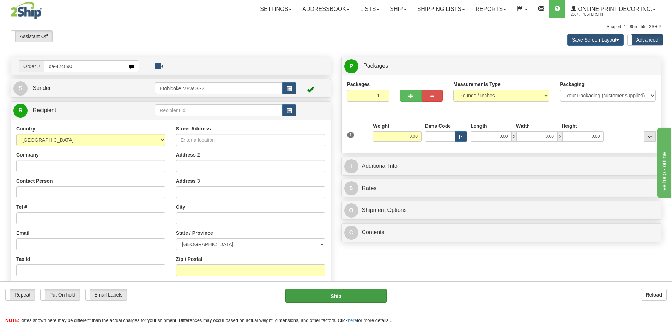
type input "ca-424890"
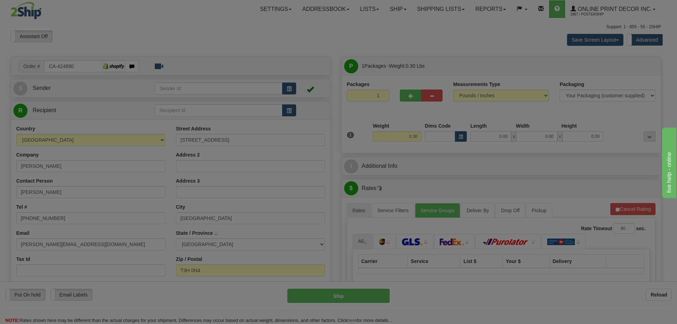
type input "[GEOGRAPHIC_DATA]"
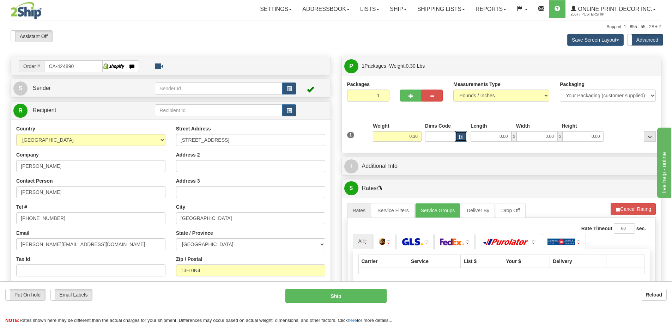
click at [464, 134] on button "button" at bounding box center [461, 136] width 12 height 11
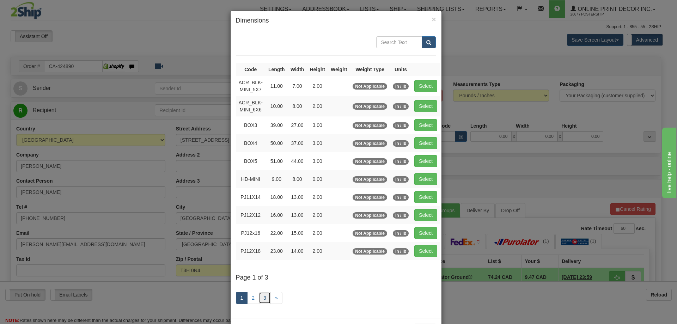
click at [260, 298] on link "3" at bounding box center [265, 298] width 12 height 12
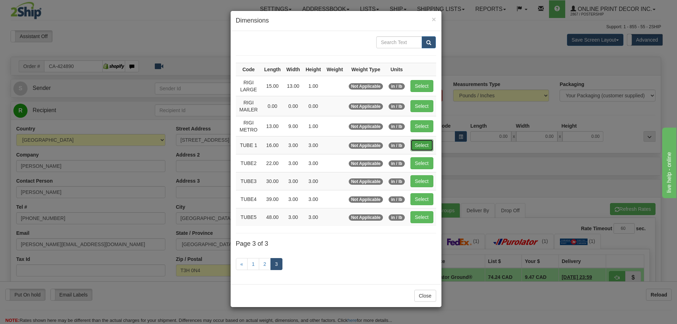
click at [419, 144] on button "Select" at bounding box center [421, 145] width 23 height 12
type input "TUBE 1"
type input "16.00"
type input "3.00"
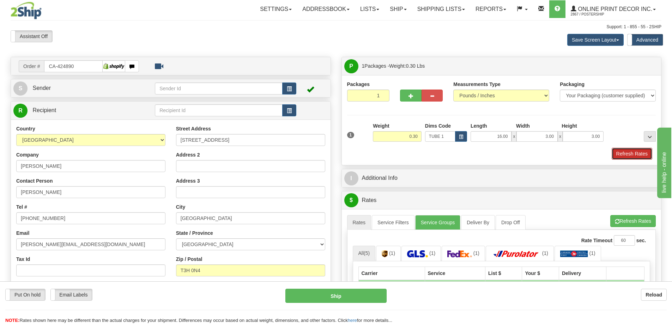
click at [636, 151] on button "Refresh Rates" at bounding box center [631, 154] width 41 height 12
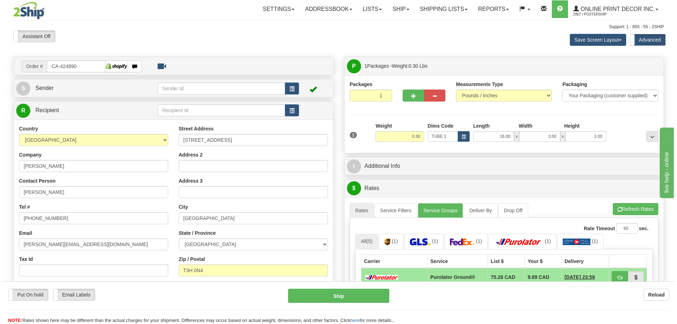
scroll to position [106, 0]
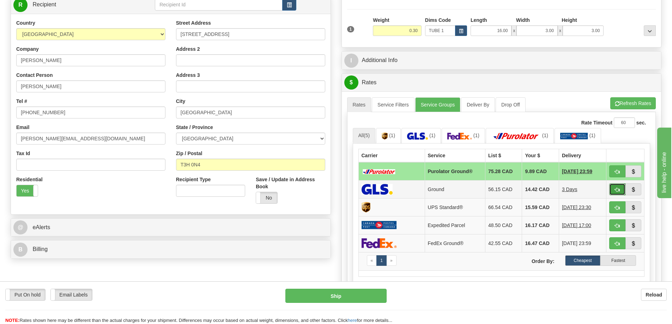
click at [619, 187] on button "button" at bounding box center [617, 189] width 16 height 12
type input "1"
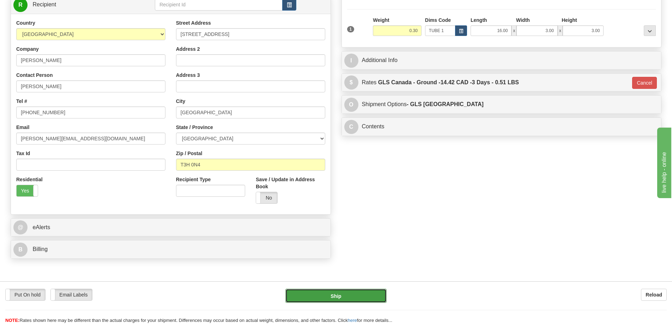
click at [357, 292] on button "Ship" at bounding box center [335, 296] width 101 height 14
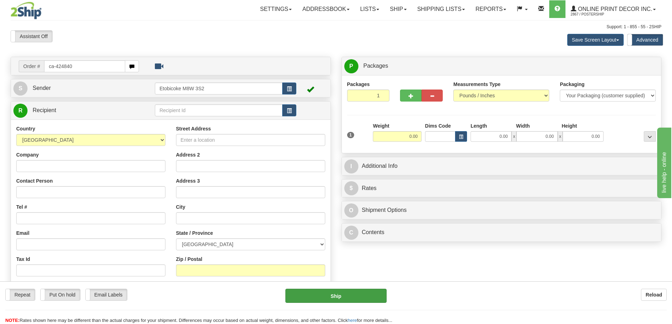
type input "ca-424840"
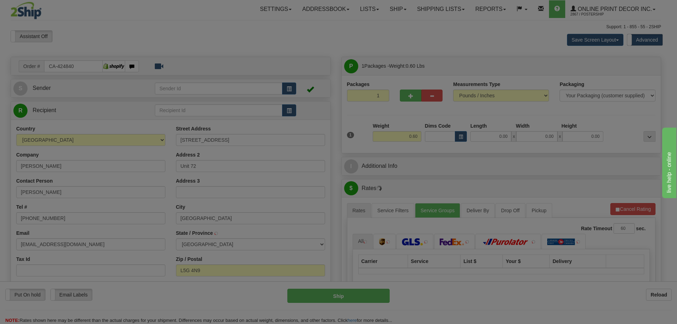
type input "[GEOGRAPHIC_DATA]"
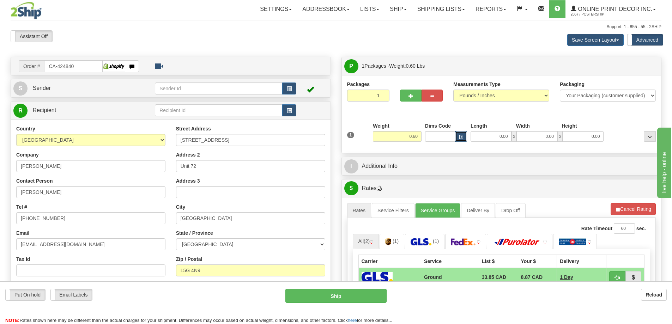
click at [460, 137] on span "button" at bounding box center [461, 137] width 4 height 4
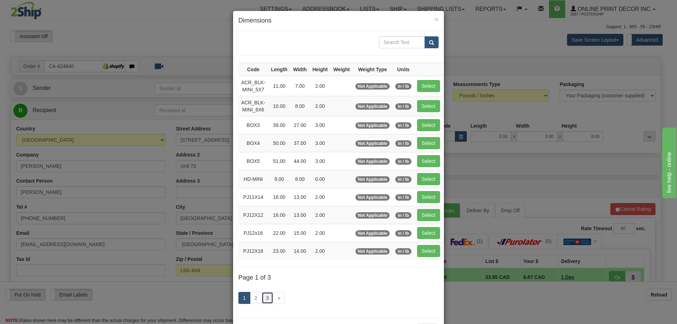
click at [269, 297] on link "3" at bounding box center [268, 298] width 12 height 12
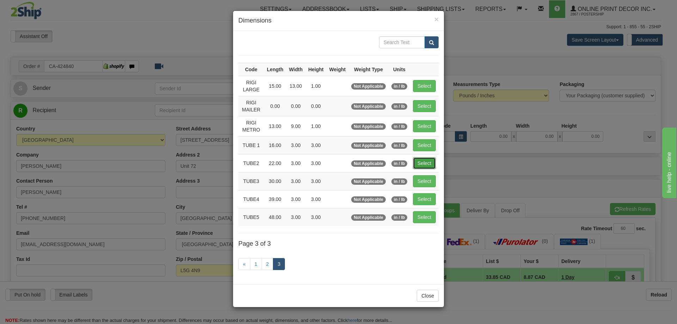
click at [430, 160] on button "Select" at bounding box center [424, 163] width 23 height 12
type input "TUBE2"
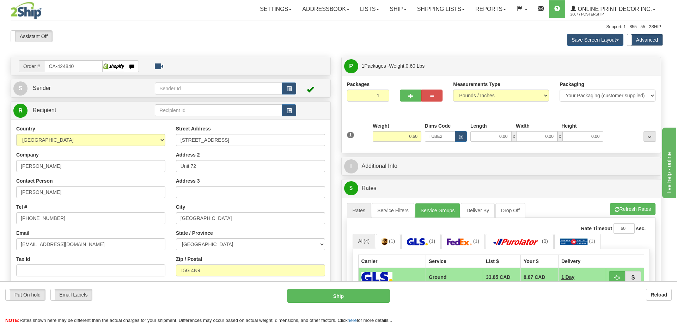
type input "22.00"
type input "3.00"
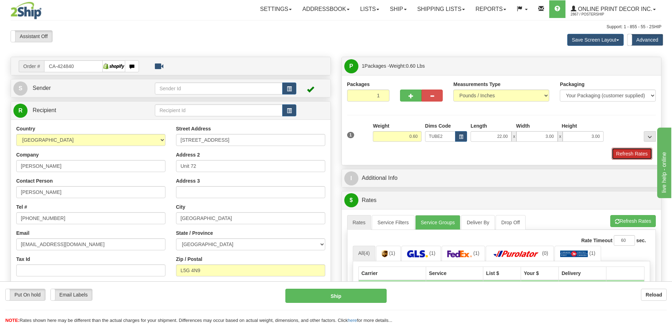
click at [622, 150] on button "Refresh Rates" at bounding box center [631, 154] width 41 height 12
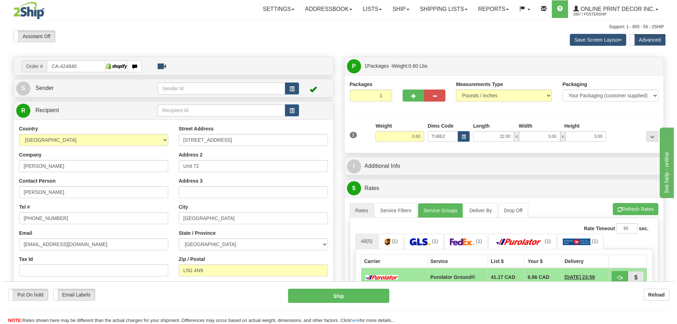
scroll to position [71, 0]
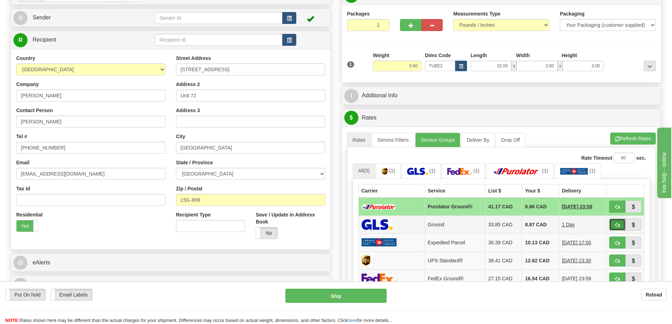
click at [615, 224] on span "button" at bounding box center [617, 225] width 5 height 5
type input "1"
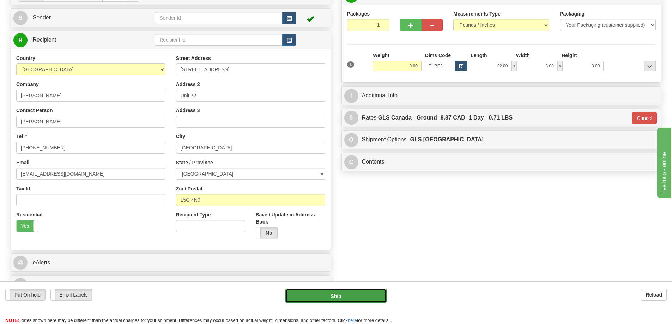
click at [340, 289] on button "Ship" at bounding box center [335, 296] width 101 height 14
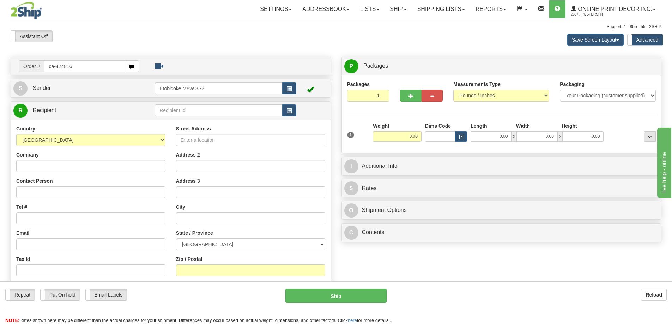
type input "ca-424816"
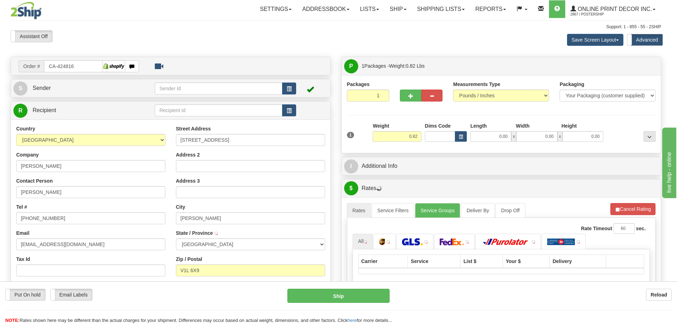
type input "[PERSON_NAME]"
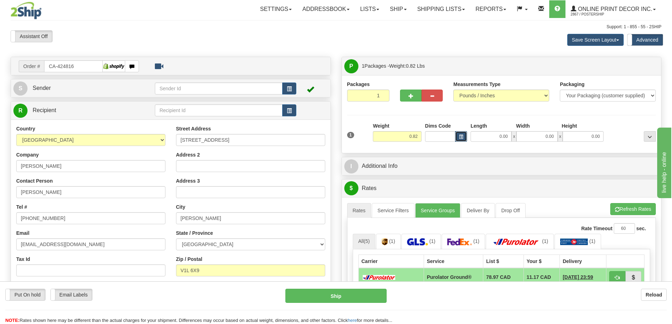
click at [458, 135] on button "button" at bounding box center [461, 136] width 12 height 11
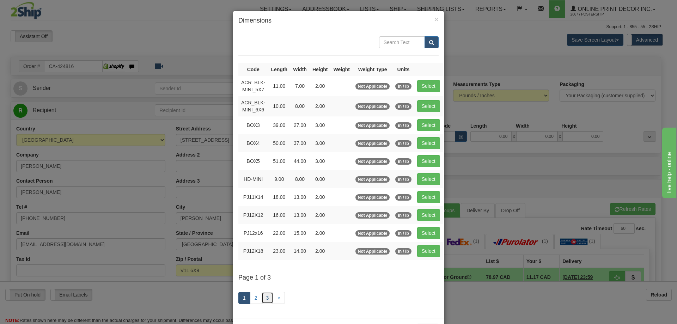
click at [264, 296] on link "3" at bounding box center [268, 298] width 12 height 12
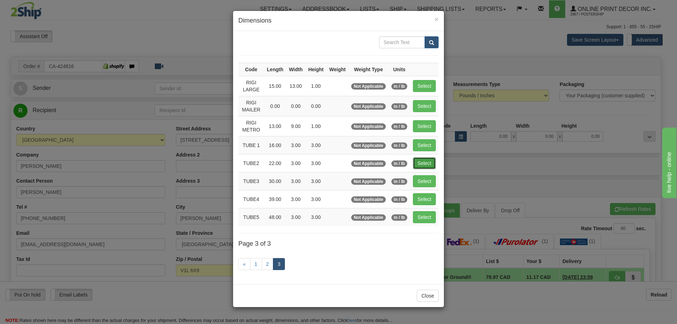
click at [427, 164] on button "Select" at bounding box center [424, 163] width 23 height 12
type input "TUBE2"
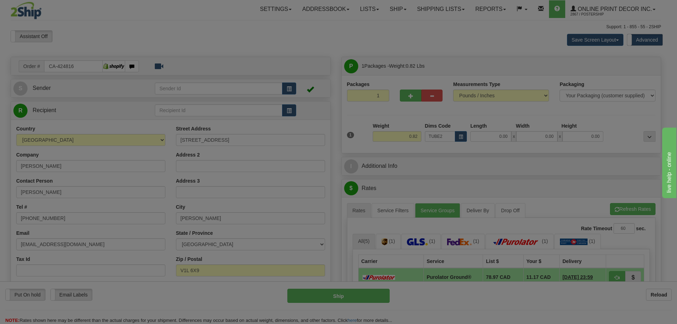
type input "22.00"
type input "3.00"
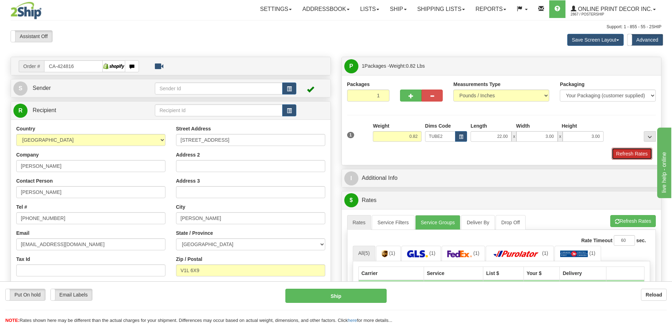
click at [626, 152] on button "Refresh Rates" at bounding box center [631, 154] width 41 height 12
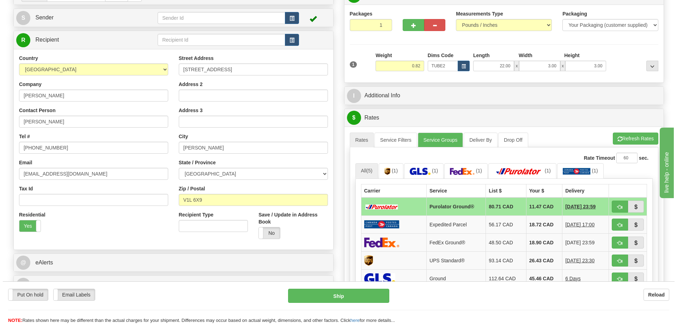
scroll to position [106, 0]
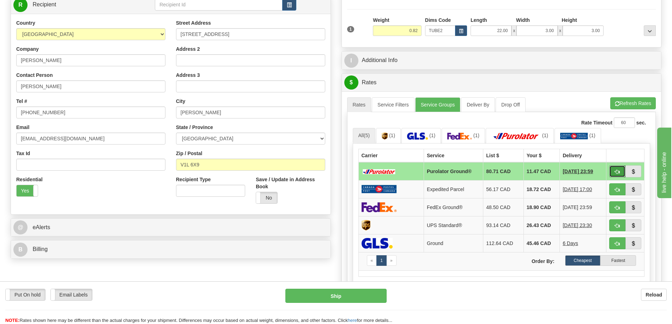
click at [615, 170] on button "button" at bounding box center [617, 171] width 16 height 12
type input "260"
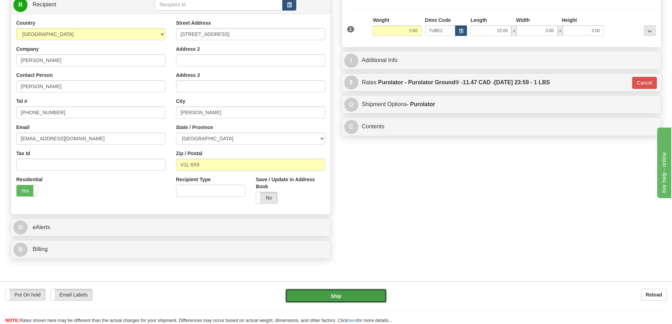
click at [363, 293] on button "Ship" at bounding box center [335, 296] width 101 height 14
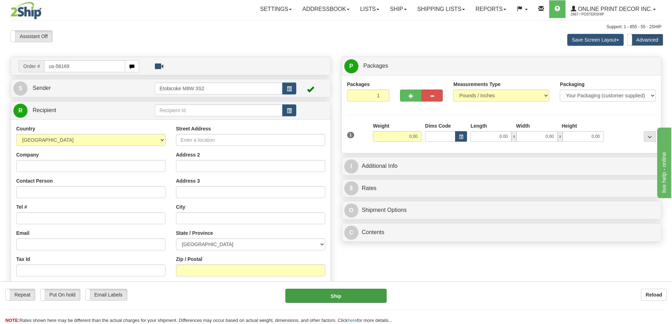
type input "us-56169"
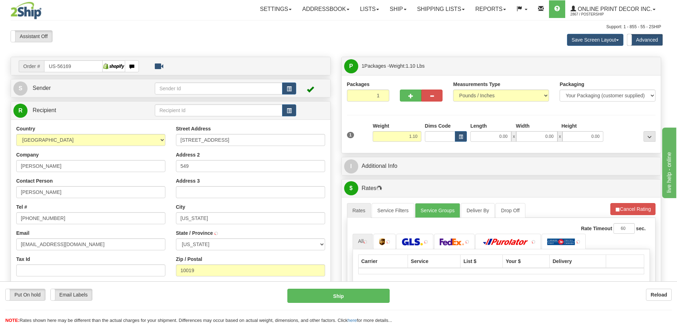
type input "[US_STATE]"
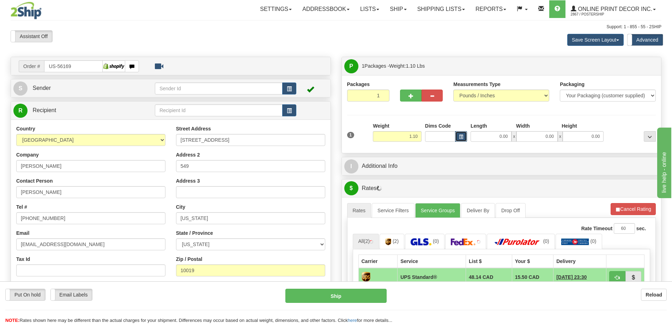
click at [457, 133] on button "button" at bounding box center [461, 136] width 12 height 11
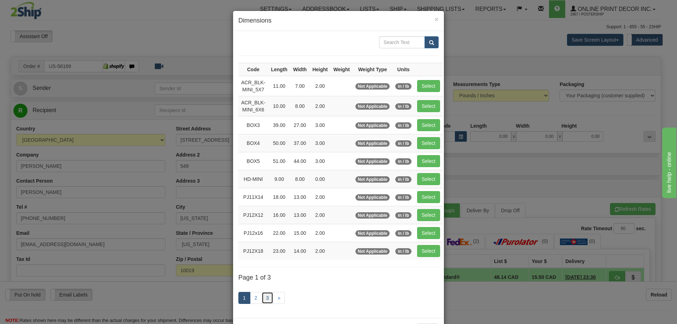
click at [263, 297] on link "3" at bounding box center [268, 298] width 12 height 12
click at [149, 267] on div "× Dimensions Code Length Width Height Weight Weight Type Units ACR_BLK-MINI_5X7…" at bounding box center [338, 162] width 677 height 324
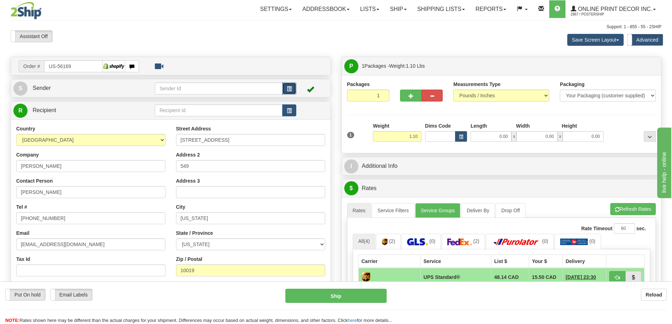
click at [288, 89] on span "button" at bounding box center [289, 89] width 5 height 5
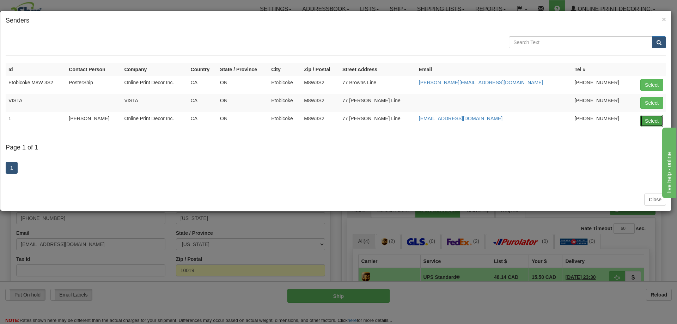
click at [650, 121] on button "Select" at bounding box center [651, 121] width 23 height 12
type input "1"
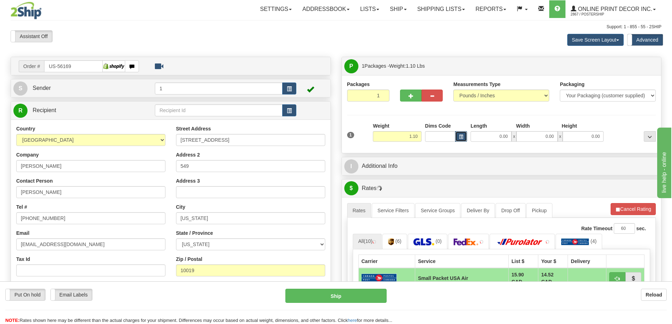
click at [459, 134] on button "button" at bounding box center [461, 136] width 12 height 11
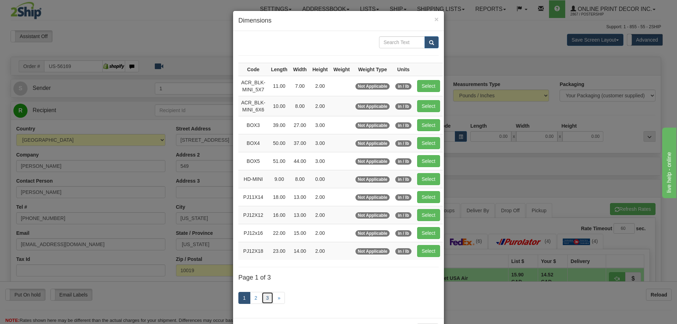
click at [262, 296] on link "3" at bounding box center [268, 298] width 12 height 12
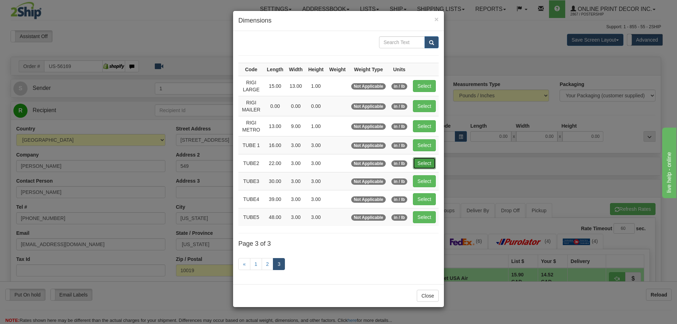
click at [421, 163] on button "Select" at bounding box center [424, 163] width 23 height 12
type input "TUBE2"
type input "22.00"
type input "3.00"
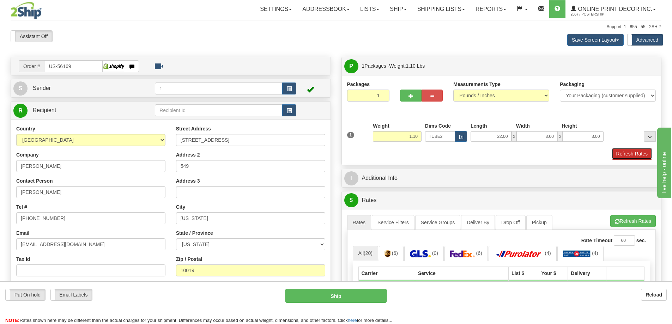
click at [621, 154] on button "Refresh Rates" at bounding box center [631, 154] width 41 height 12
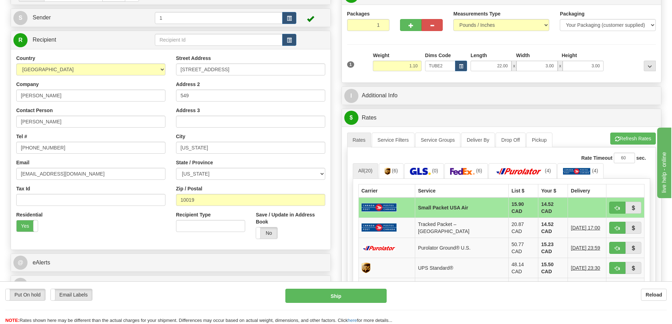
scroll to position [106, 0]
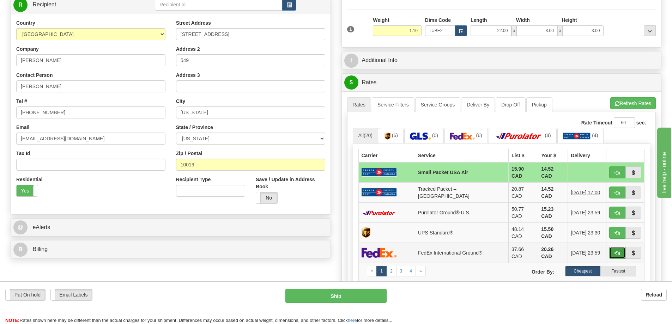
click at [622, 247] on button "button" at bounding box center [617, 253] width 16 height 12
type input "92"
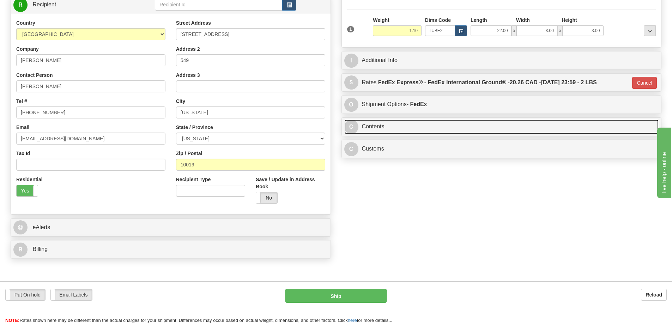
click at [417, 127] on link "C Contents" at bounding box center [501, 127] width 315 height 14
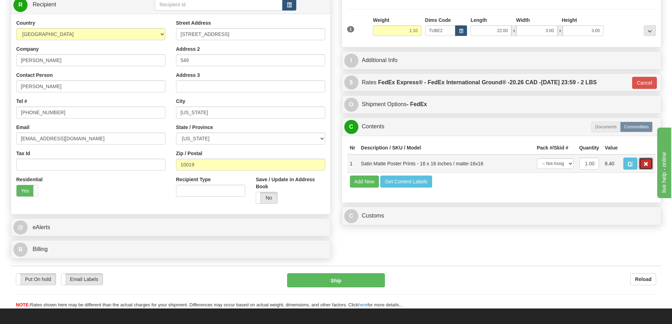
click at [642, 164] on button "button" at bounding box center [646, 164] width 14 height 12
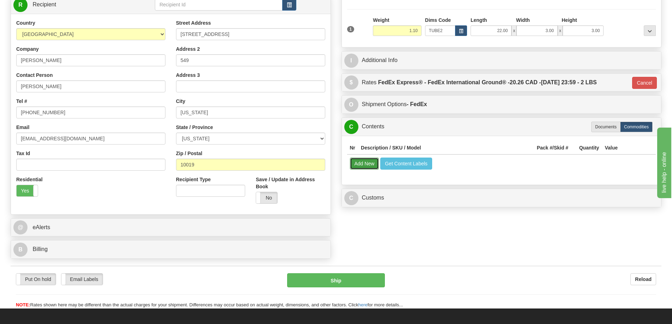
click at [359, 163] on button "Add New" at bounding box center [364, 164] width 29 height 12
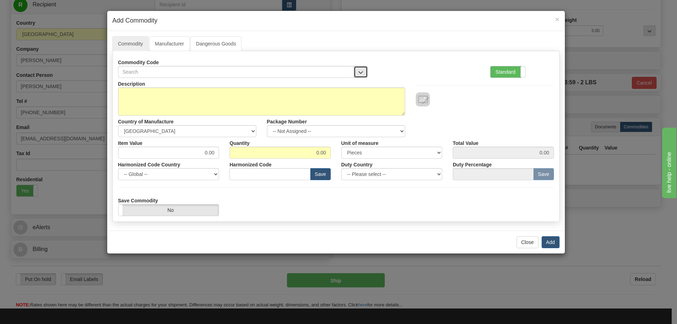
click at [365, 69] on button "button" at bounding box center [361, 72] width 14 height 12
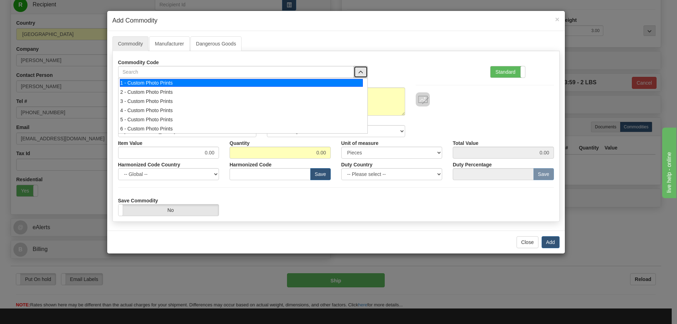
click at [353, 81] on div "1 - Custom Photo Prints" at bounding box center [241, 83] width 243 height 8
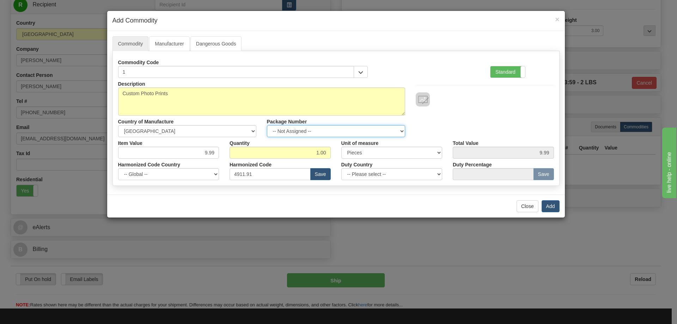
click at [397, 132] on select "-- Not Assigned -- Item 1" at bounding box center [336, 131] width 138 height 12
select select "0"
click at [267, 125] on select "-- Not Assigned -- Item 1" at bounding box center [336, 131] width 138 height 12
click at [548, 205] on button "Add" at bounding box center [551, 206] width 18 height 12
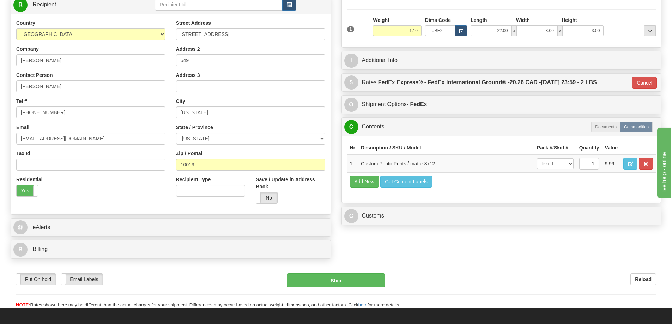
scroll to position [141, 0]
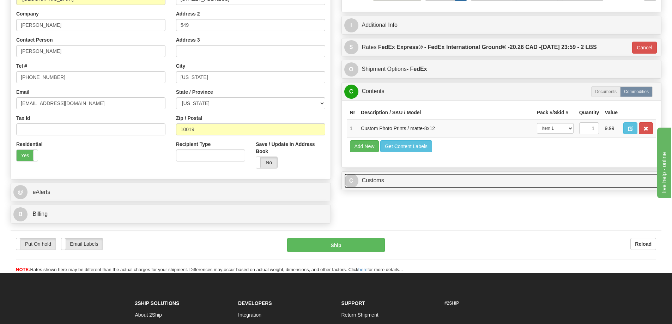
click at [566, 183] on link "C Customs" at bounding box center [501, 180] width 315 height 14
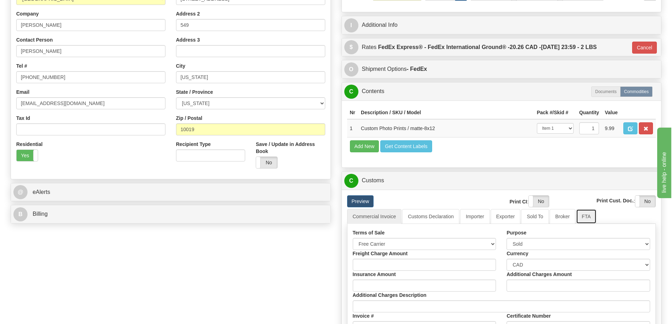
click at [587, 218] on link "FTA" at bounding box center [586, 216] width 20 height 15
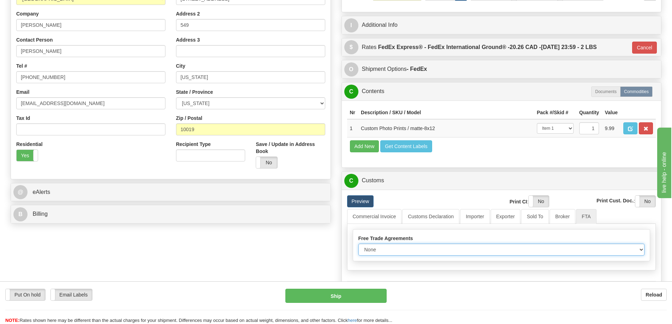
click at [639, 250] on select "None Other USMCA CETA CUKTCA" at bounding box center [501, 250] width 286 height 12
select select "1"
click at [358, 246] on select "None Other USMCA CETA CUKTCA" at bounding box center [501, 250] width 286 height 12
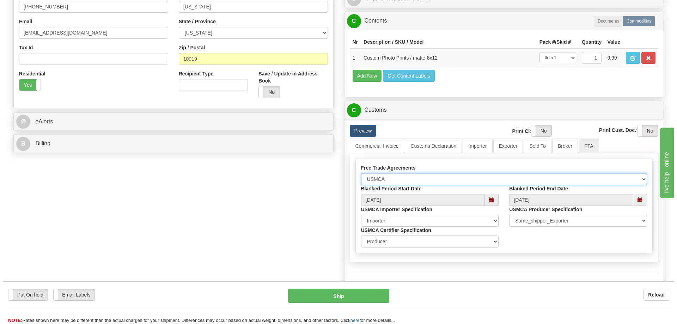
scroll to position [282, 0]
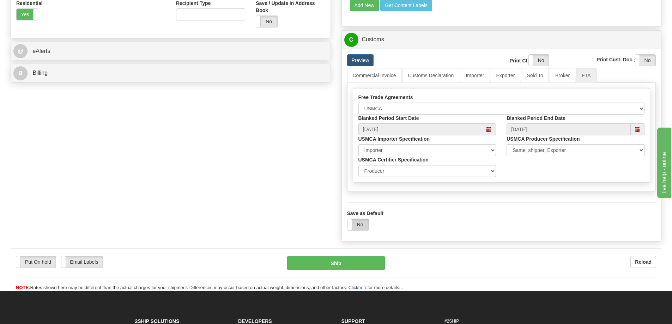
click at [352, 227] on label "No" at bounding box center [357, 224] width 21 height 11
click at [351, 267] on button "Ship" at bounding box center [336, 263] width 98 height 14
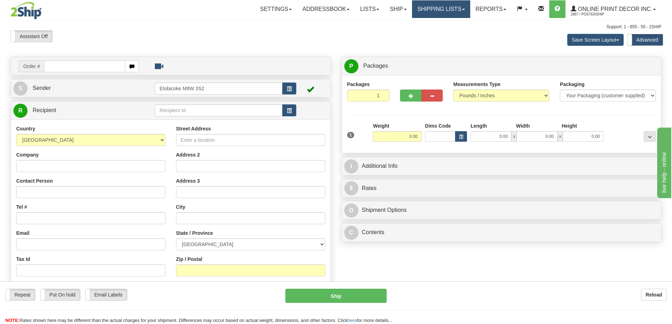
click at [456, 13] on link "Shipping lists" at bounding box center [441, 9] width 58 height 18
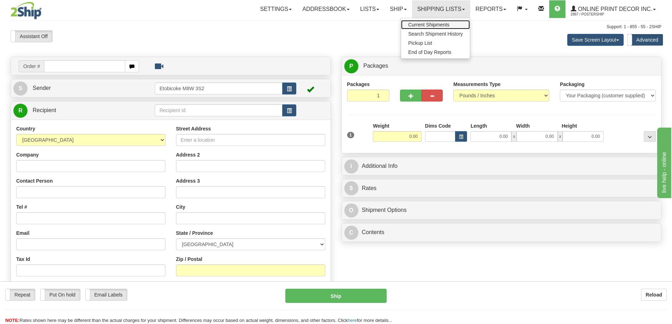
click at [441, 24] on span "Current Shipments" at bounding box center [428, 25] width 41 height 6
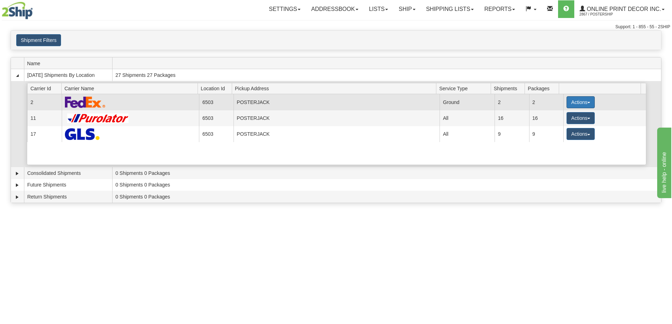
click at [570, 100] on button "Actions" at bounding box center [580, 102] width 28 height 12
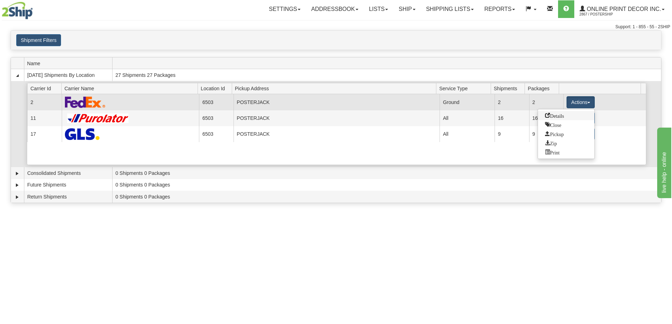
click at [558, 117] on span "Details" at bounding box center [554, 115] width 19 height 5
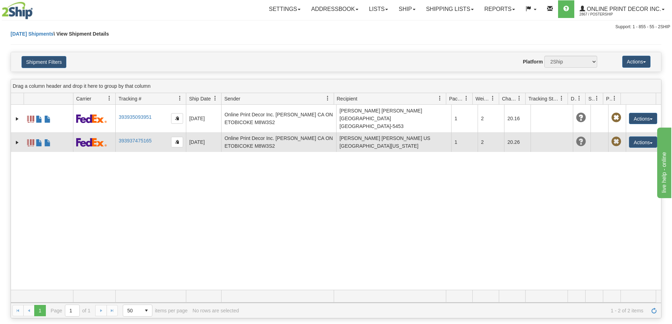
click at [136, 132] on td "393937475165" at bounding box center [150, 142] width 71 height 20
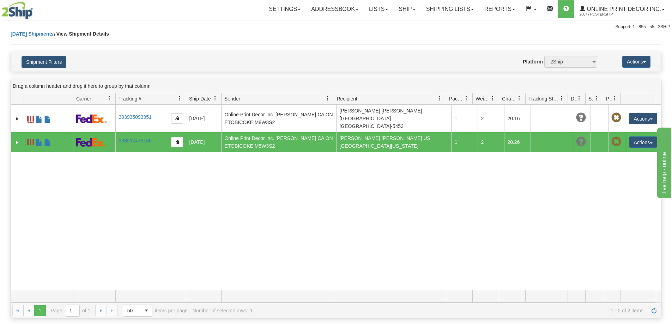
click at [136, 132] on td "393937475165" at bounding box center [150, 142] width 71 height 20
click at [133, 138] on link "393937475165" at bounding box center [134, 141] width 33 height 6
click at [411, 8] on link "Ship" at bounding box center [406, 9] width 27 height 18
click at [390, 25] on span "Ship Screen" at bounding box center [377, 25] width 27 height 6
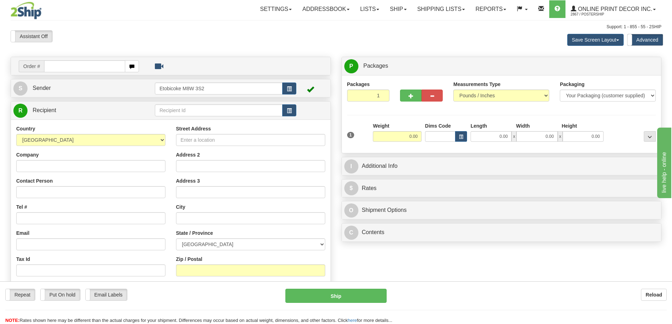
click at [57, 63] on input "text" at bounding box center [84, 66] width 81 height 12
type input "ca-424853"
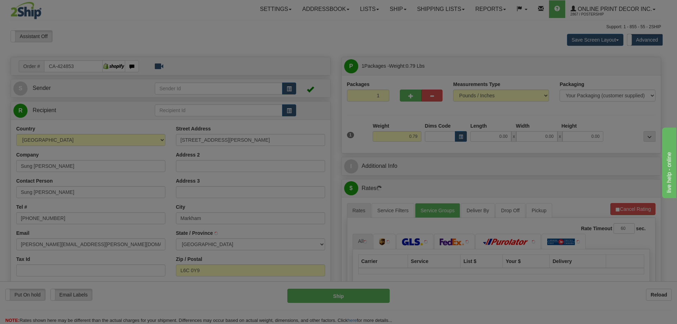
type input "MARKHAM"
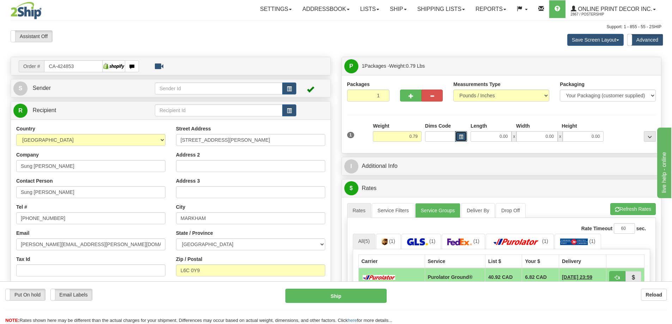
click at [458, 136] on button "button" at bounding box center [461, 136] width 12 height 11
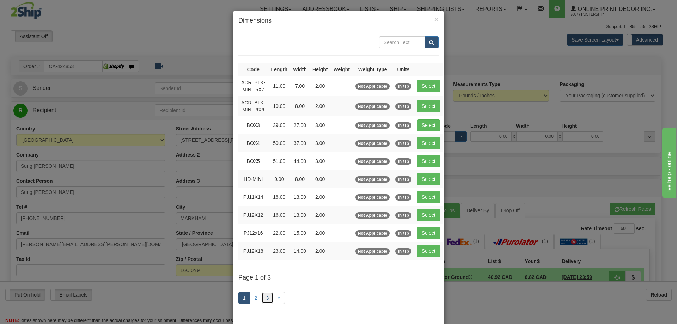
click at [266, 297] on link "3" at bounding box center [268, 298] width 12 height 12
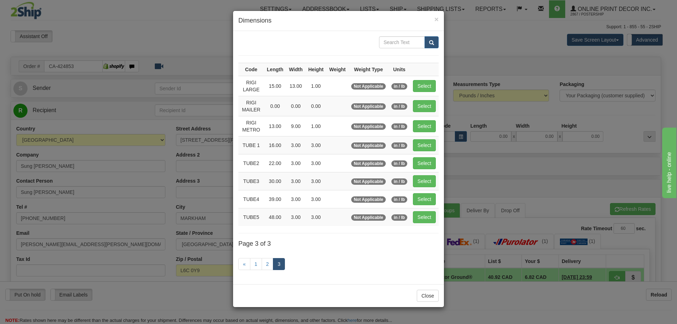
click at [425, 170] on td "Select" at bounding box center [424, 163] width 29 height 18
click at [425, 163] on button "Select" at bounding box center [424, 163] width 23 height 12
type input "TUBE2"
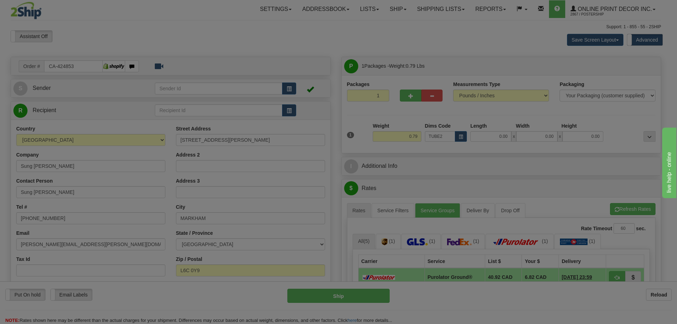
type input "22.00"
type input "3.00"
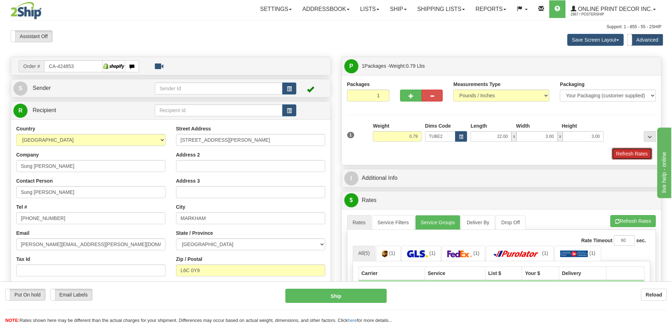
click at [620, 151] on button "Refresh Rates" at bounding box center [631, 154] width 41 height 12
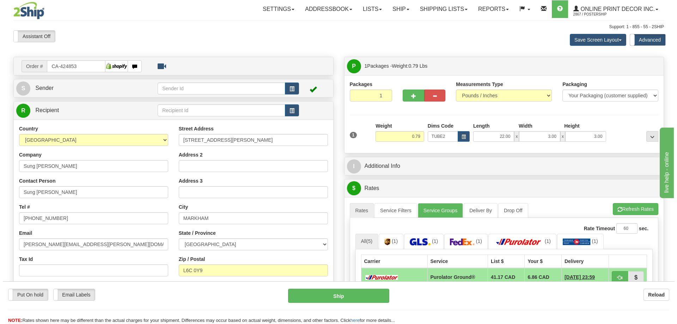
scroll to position [71, 0]
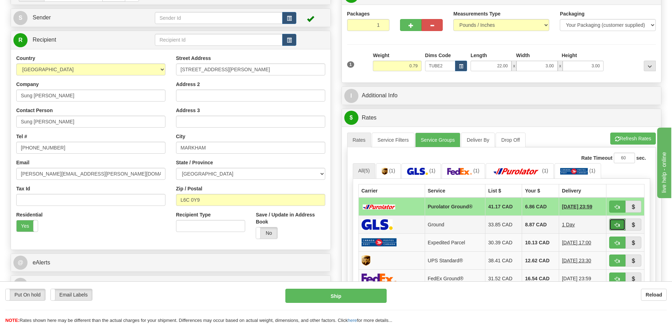
click at [616, 226] on span "button" at bounding box center [617, 225] width 5 height 5
type input "1"
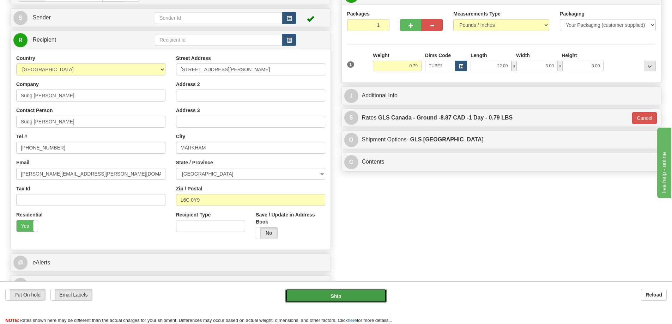
click at [363, 290] on button "Ship" at bounding box center [335, 296] width 101 height 14
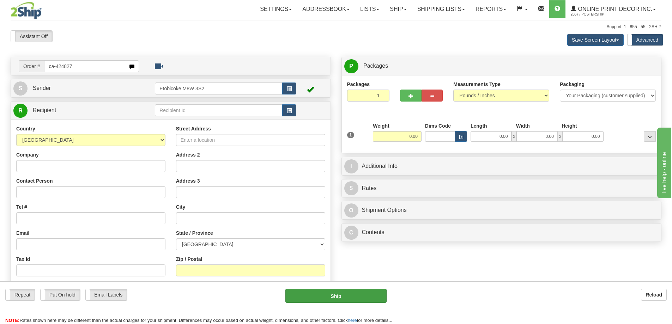
type input "ca-424827"
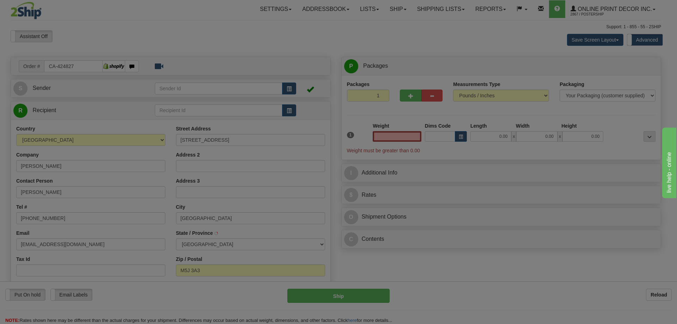
type input "TORONTO"
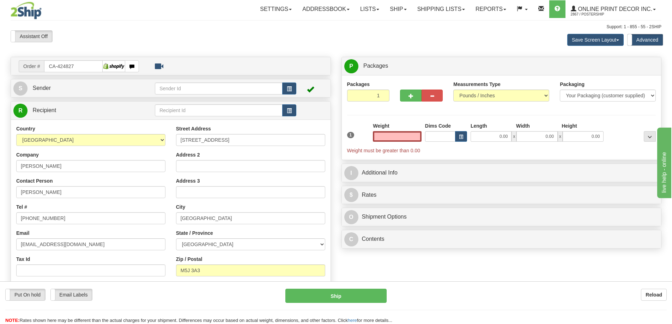
type input "0.00"
click at [385, 131] on div "Weight 0.00" at bounding box center [397, 131] width 49 height 19
click at [409, 138] on input "0.00" at bounding box center [397, 136] width 49 height 11
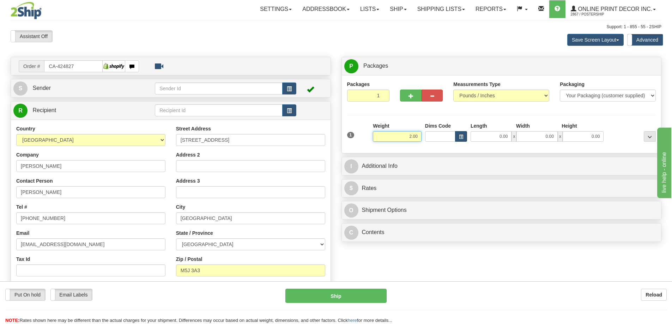
type input "2.00"
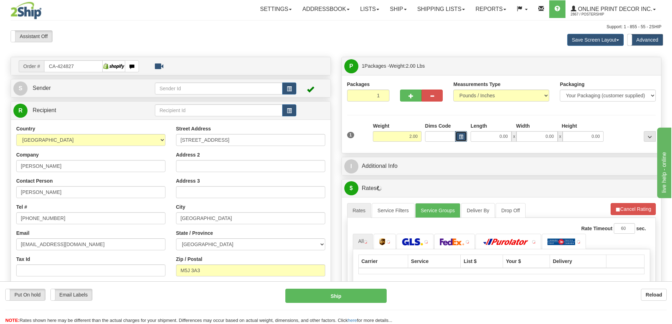
click at [465, 137] on button "button" at bounding box center [461, 136] width 12 height 11
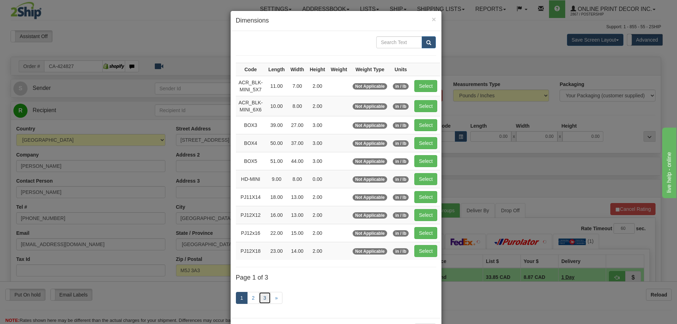
click at [261, 300] on link "3" at bounding box center [265, 298] width 12 height 12
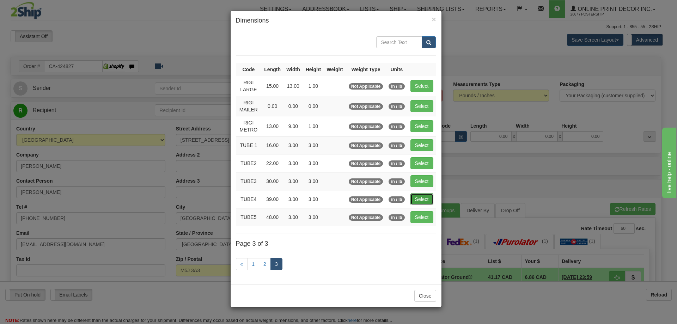
click at [421, 202] on button "Select" at bounding box center [421, 199] width 23 height 12
type input "TUBE4"
type input "39.00"
type input "3.00"
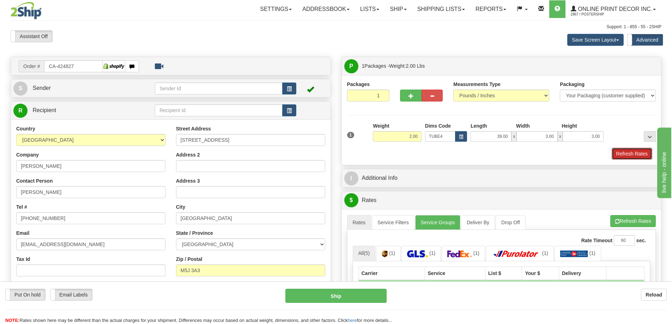
click at [622, 153] on button "Refresh Rates" at bounding box center [631, 154] width 41 height 12
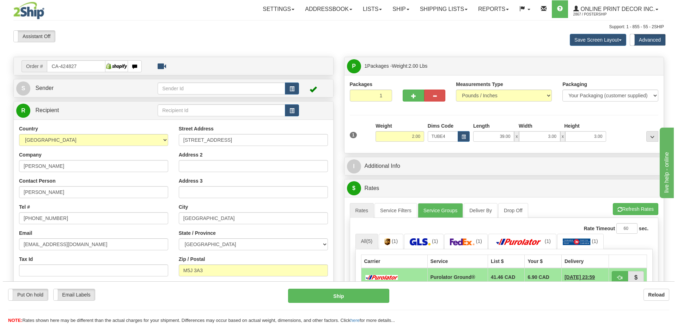
scroll to position [106, 0]
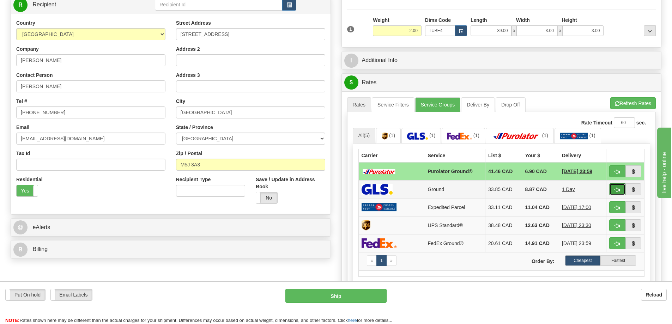
click at [620, 187] on button "button" at bounding box center [617, 189] width 16 height 12
type input "1"
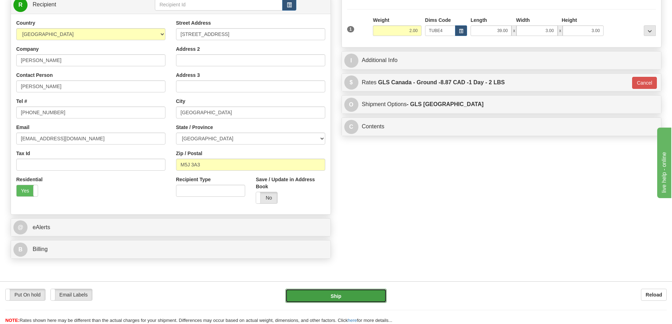
click at [365, 289] on button "Ship" at bounding box center [335, 296] width 101 height 14
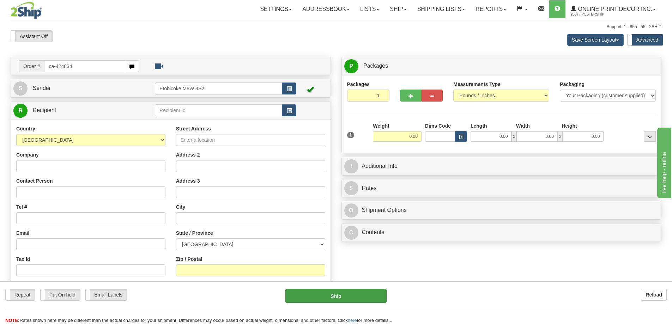
type input "ca-424834"
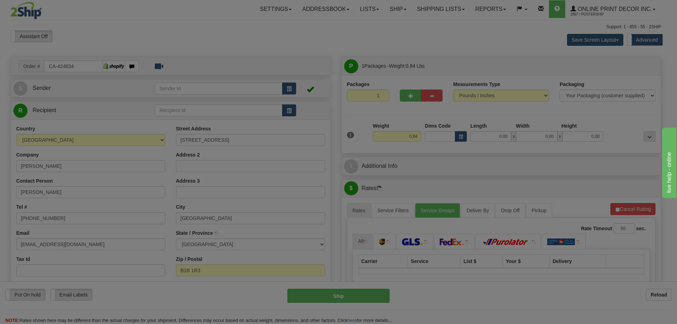
type input "[GEOGRAPHIC_DATA]"
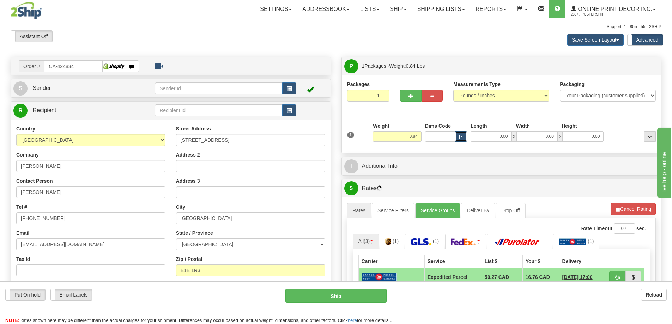
click at [461, 135] on span "button" at bounding box center [461, 137] width 4 height 4
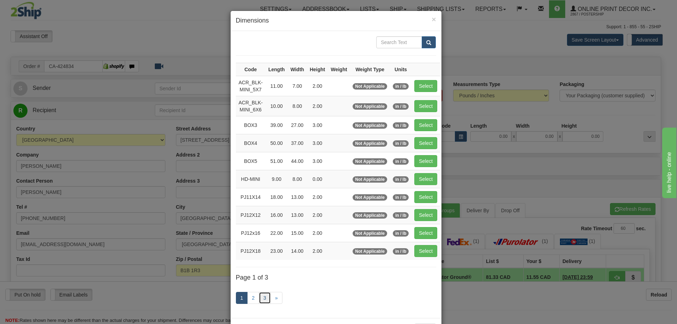
click at [261, 297] on link "3" at bounding box center [265, 298] width 12 height 12
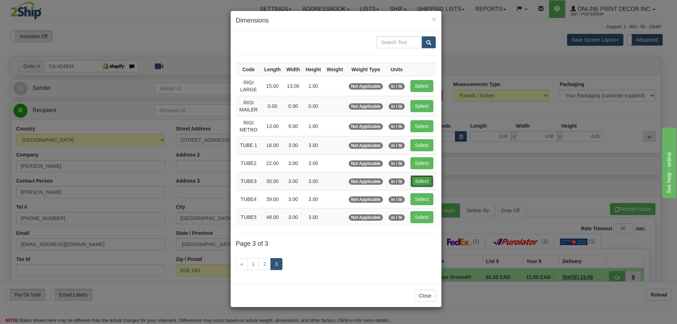
click at [415, 179] on button "Select" at bounding box center [421, 181] width 23 height 12
type input "TUBE3"
type input "30.00"
type input "3.00"
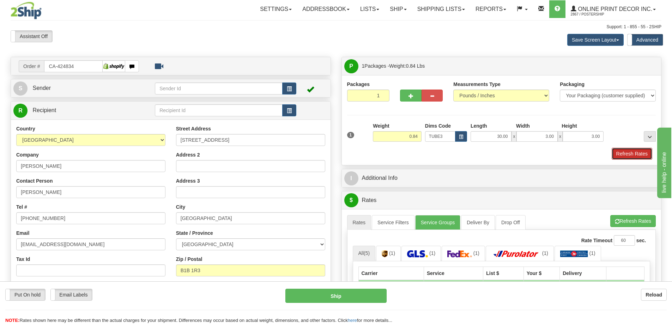
click at [625, 156] on button "Refresh Rates" at bounding box center [631, 154] width 41 height 12
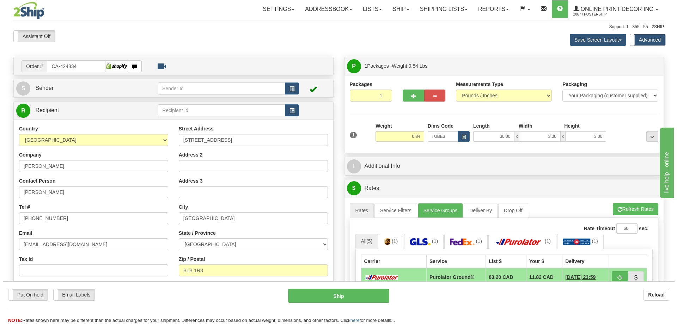
scroll to position [141, 0]
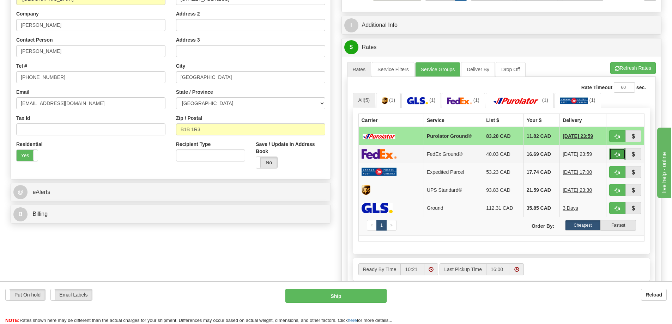
click at [615, 153] on span "button" at bounding box center [617, 154] width 5 height 5
type input "92"
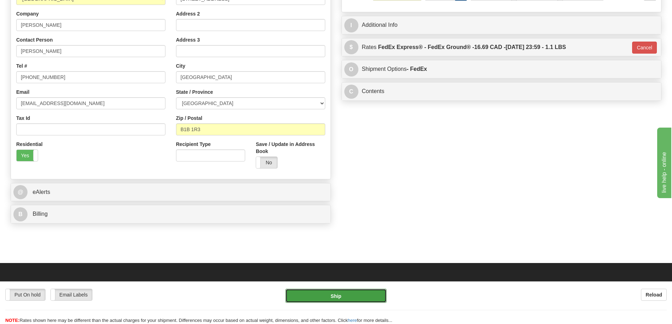
drag, startPoint x: 342, startPoint y: 299, endPoint x: 346, endPoint y: 297, distance: 4.4
click at [346, 297] on button "Ship" at bounding box center [335, 296] width 101 height 14
